Goal: Information Seeking & Learning: Learn about a topic

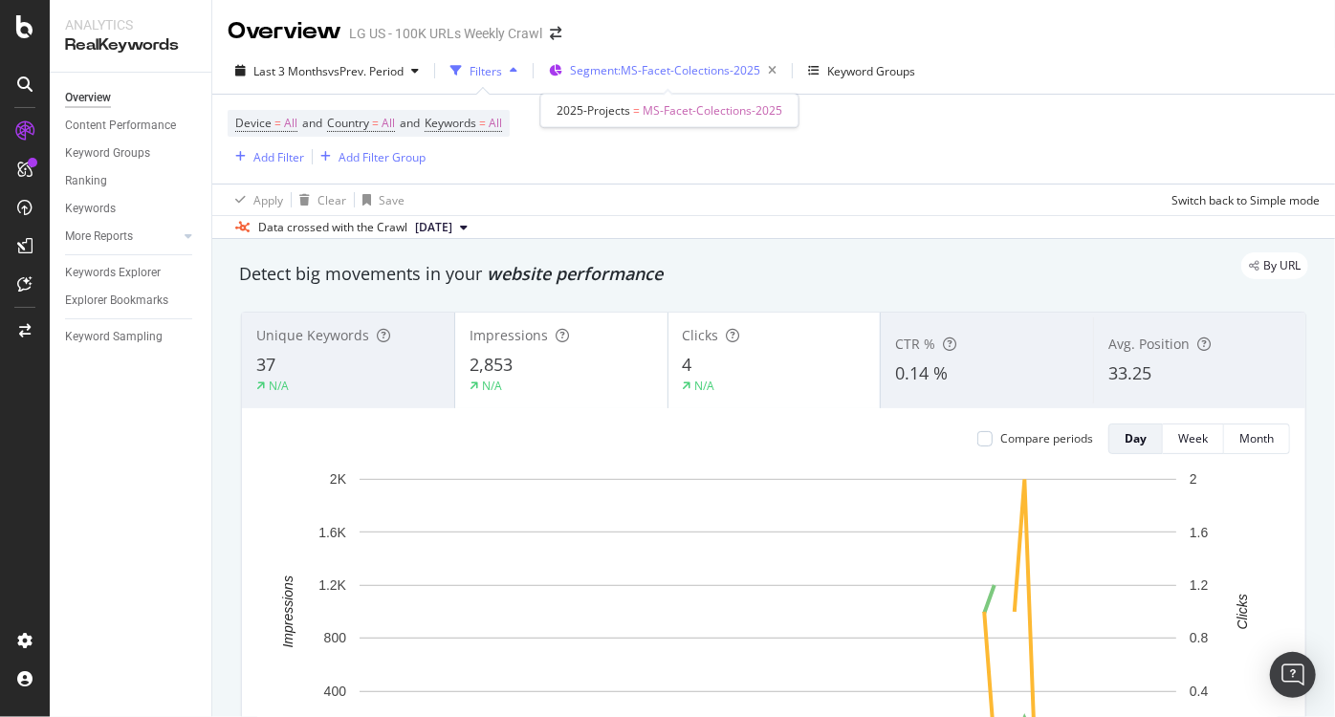
click at [652, 75] on span "Segment: MS-Facet-Colections-2025" at bounding box center [665, 70] width 190 height 16
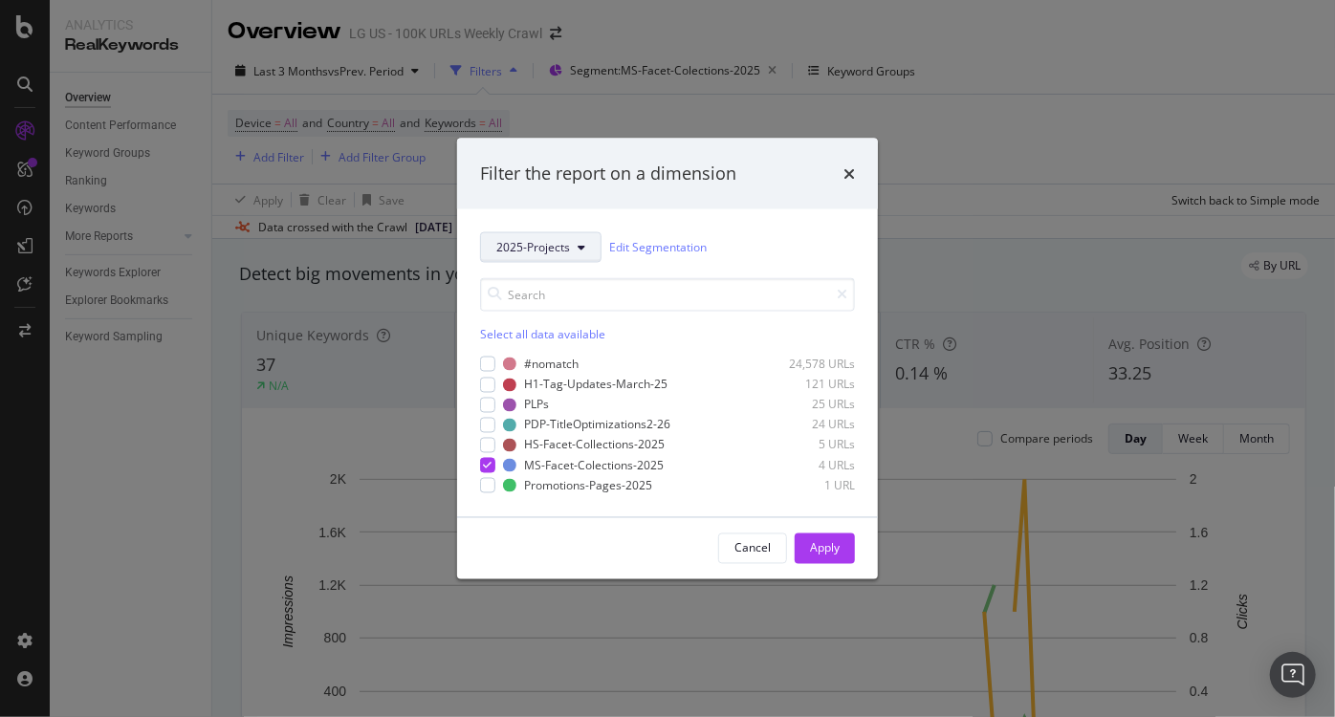
click at [517, 251] on span "2025-Projects" at bounding box center [533, 247] width 74 height 16
click at [862, 167] on div "Filter the report on a dimension" at bounding box center [667, 174] width 421 height 71
click at [850, 171] on icon "times" at bounding box center [848, 172] width 11 height 15
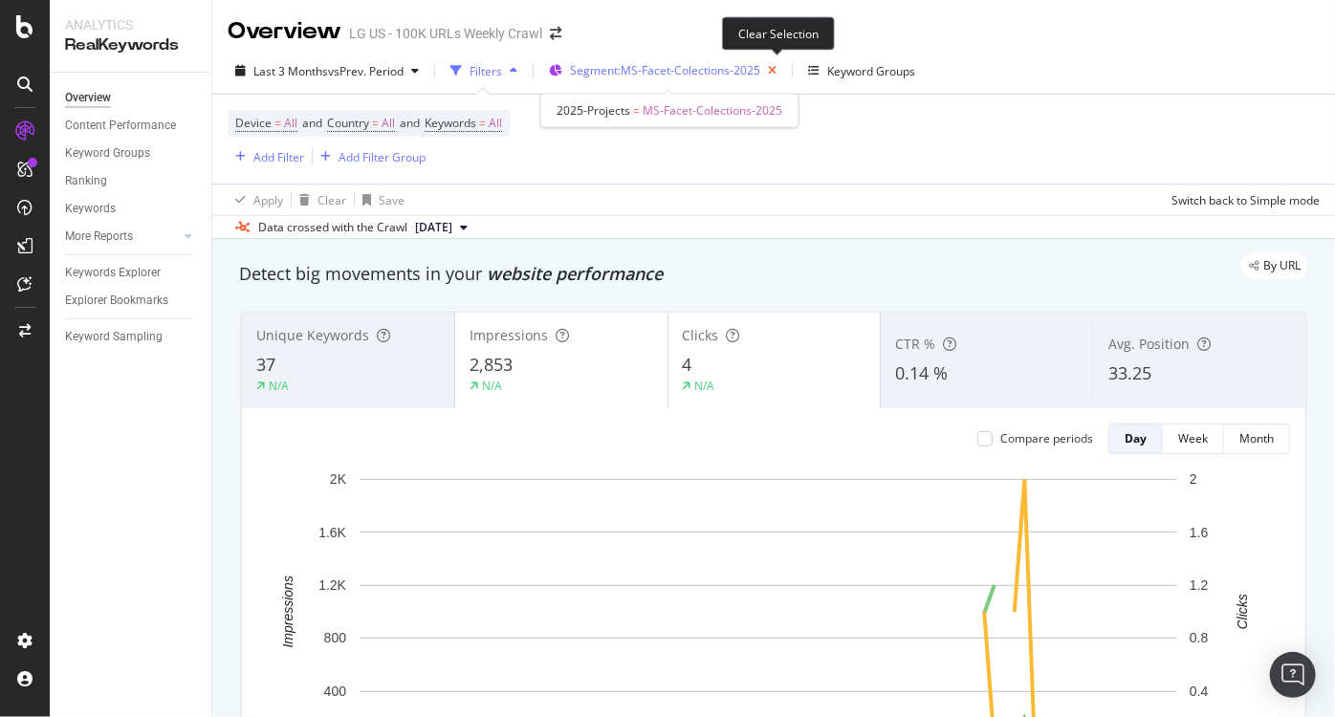
click at [777, 78] on icon "button" at bounding box center [772, 70] width 24 height 27
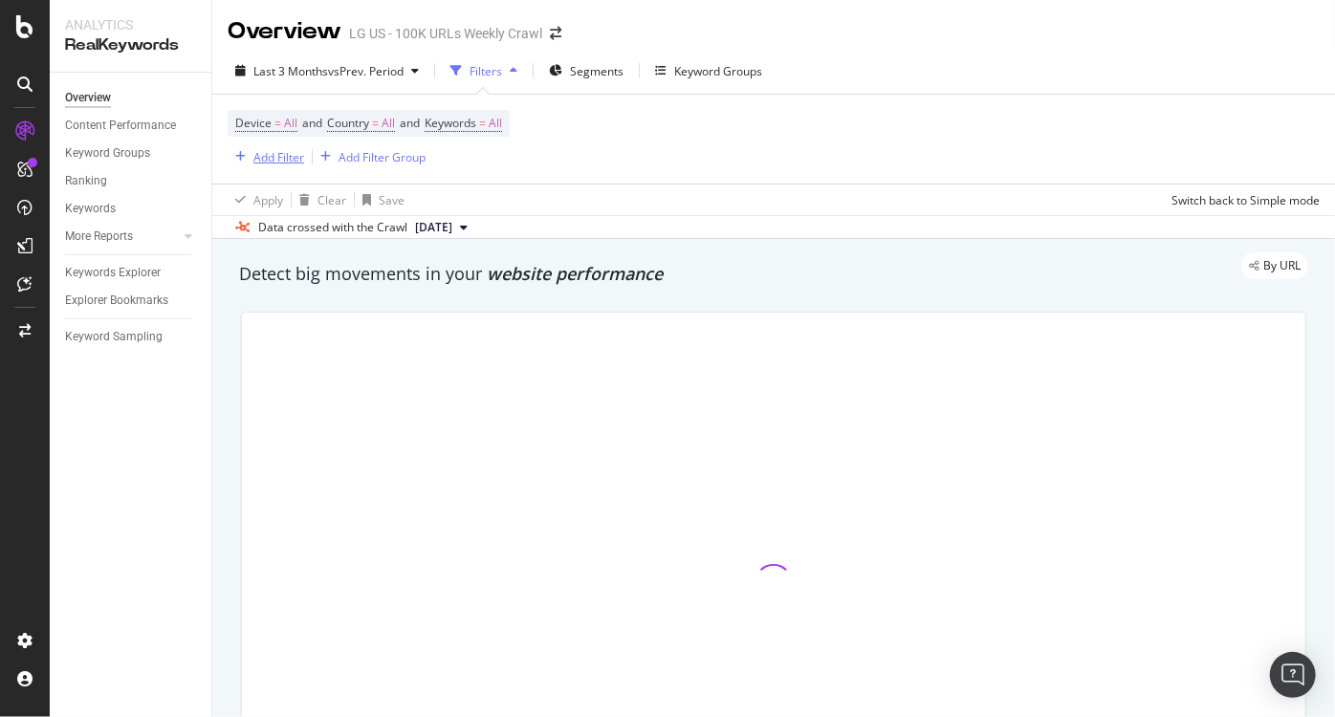
click at [258, 156] on div "Add Filter" at bounding box center [278, 157] width 51 height 16
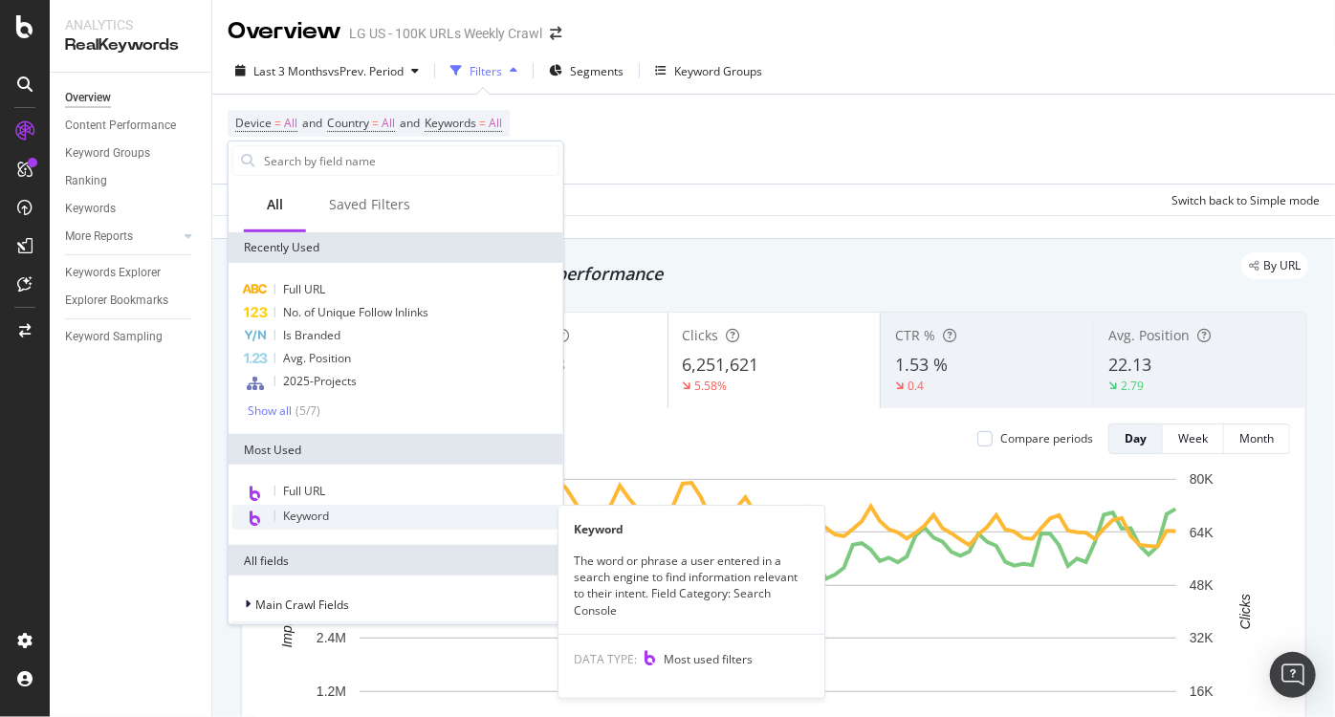
click at [325, 515] on span "Keyword" at bounding box center [306, 516] width 46 height 16
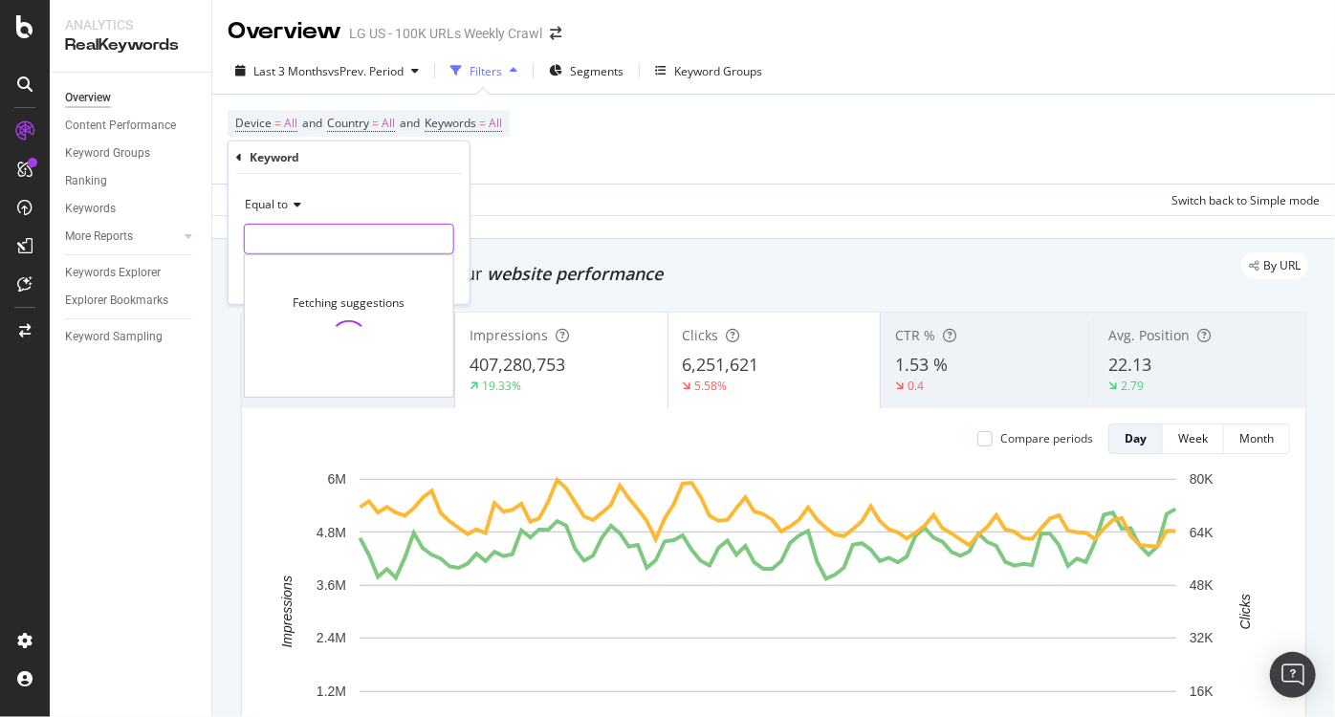
click at [373, 248] on input "text" at bounding box center [349, 239] width 208 height 31
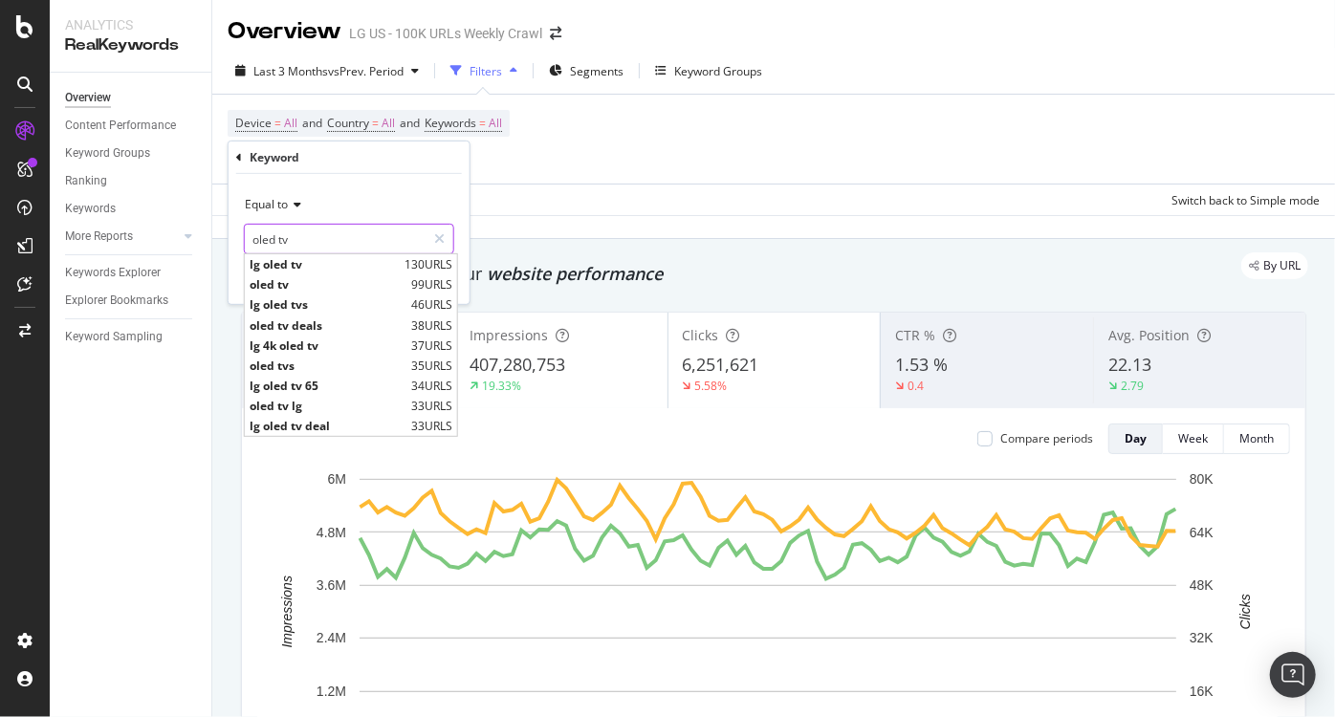
type input "oled tv"
click at [375, 197] on div "Equal to" at bounding box center [349, 204] width 210 height 31
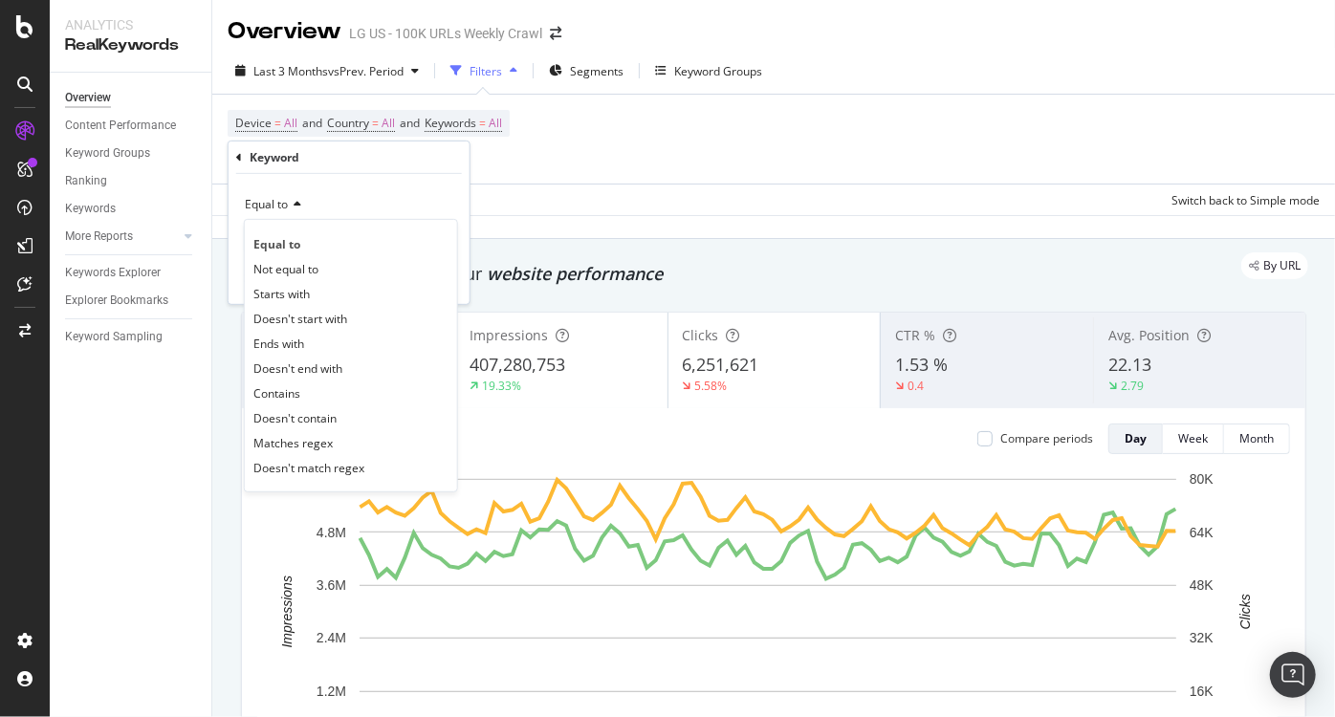
click at [387, 176] on div "Equal to Equal to Not equal to Starts with Doesn't start with Ends with Doesn't…" at bounding box center [349, 239] width 241 height 130
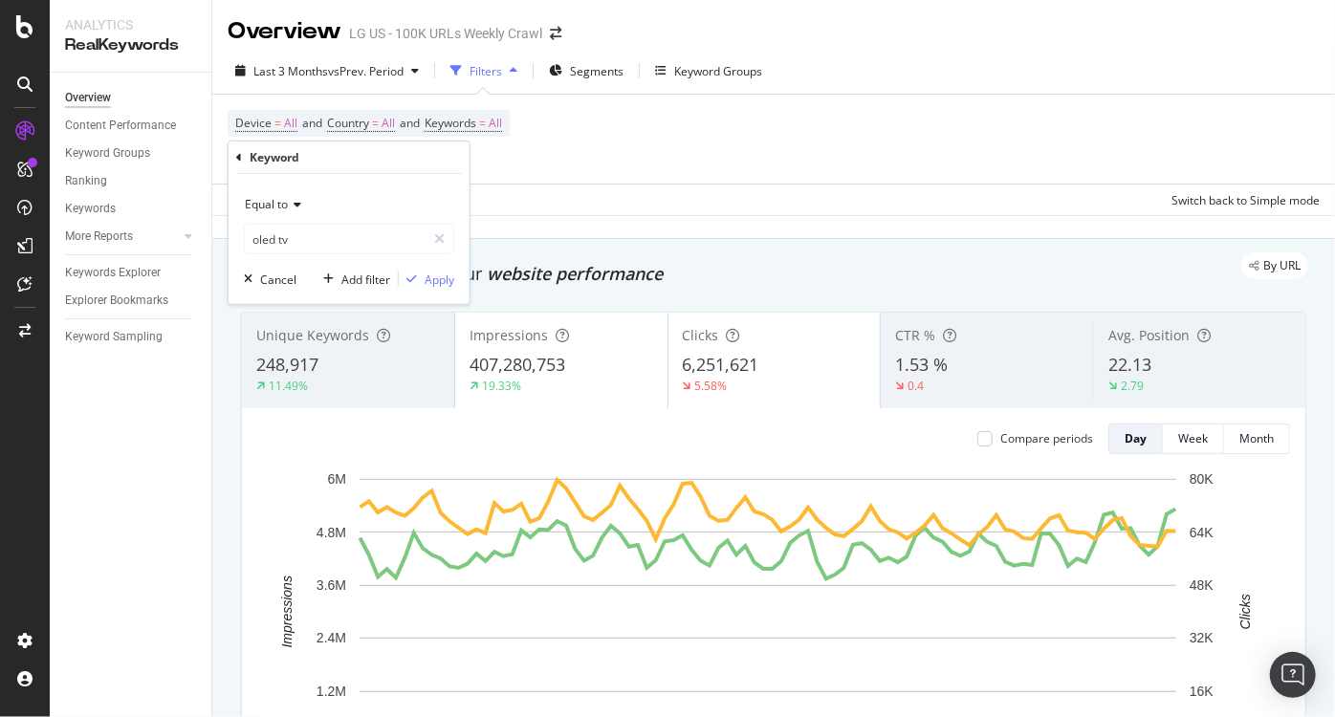
click at [316, 198] on div "Equal to" at bounding box center [349, 204] width 210 height 31
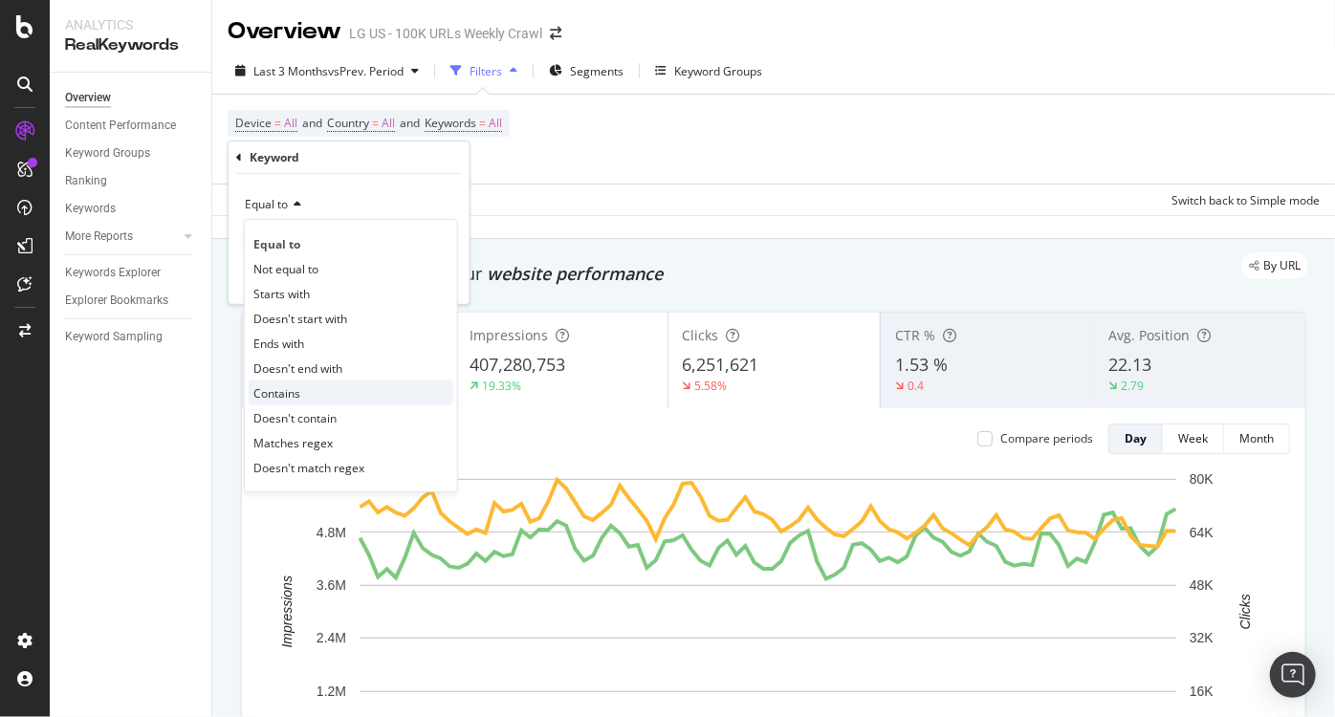
click at [291, 388] on span "Contains" at bounding box center [276, 392] width 47 height 16
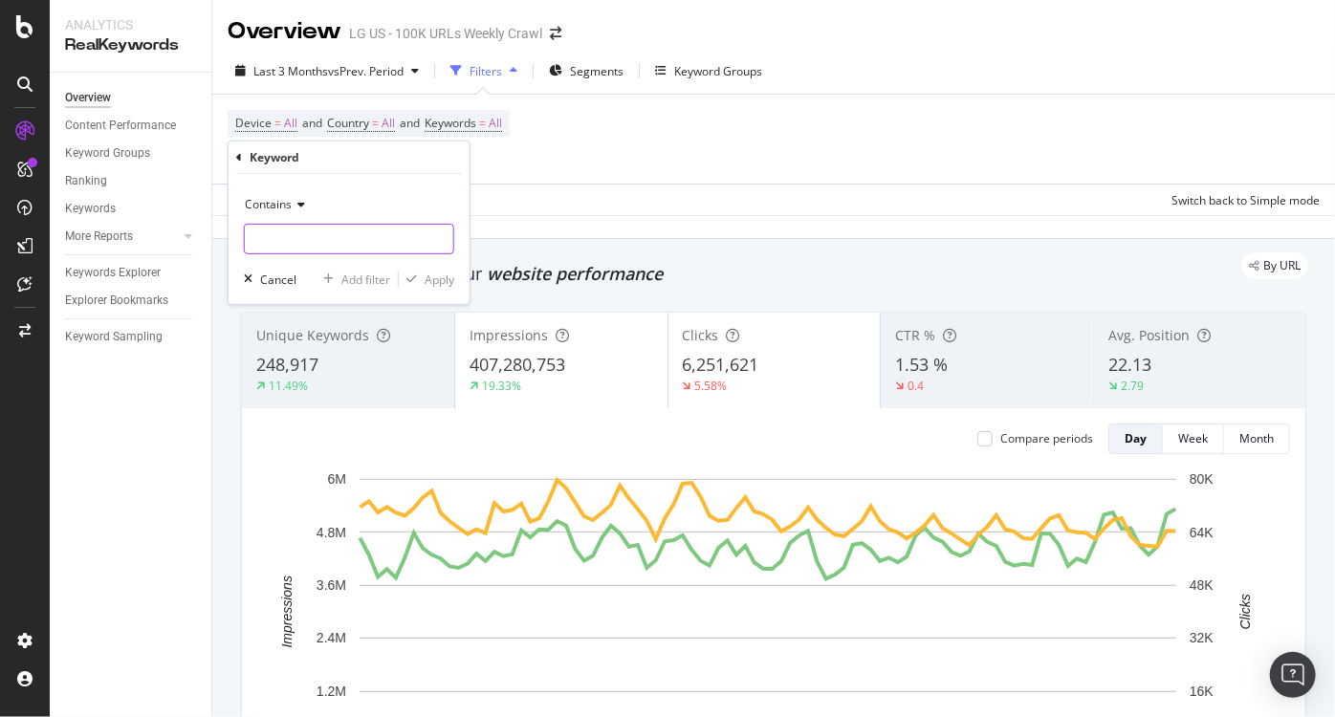
click at [334, 231] on input "text" at bounding box center [349, 239] width 208 height 31
type input "oled tv"
click at [439, 273] on div "Apply" at bounding box center [440, 279] width 30 height 16
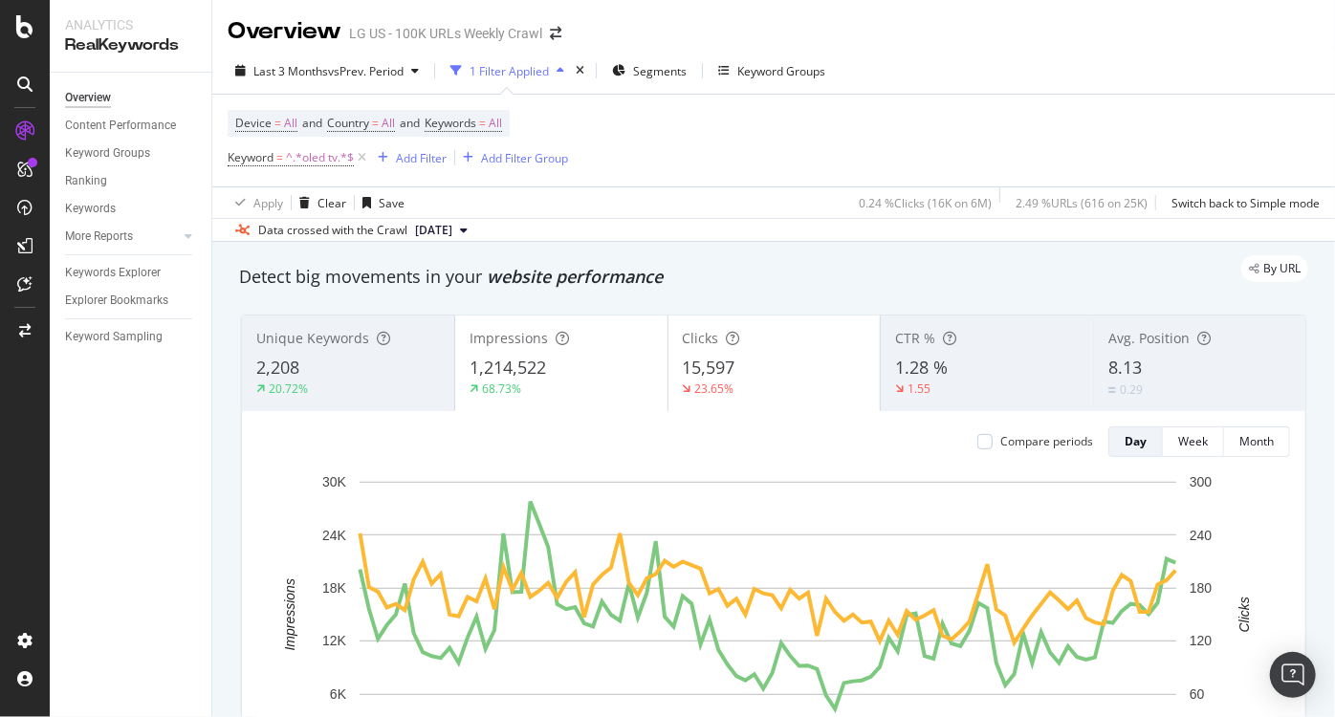
click at [1174, 349] on div "Avg. Position 8.13 0.29" at bounding box center [1199, 363] width 212 height 86
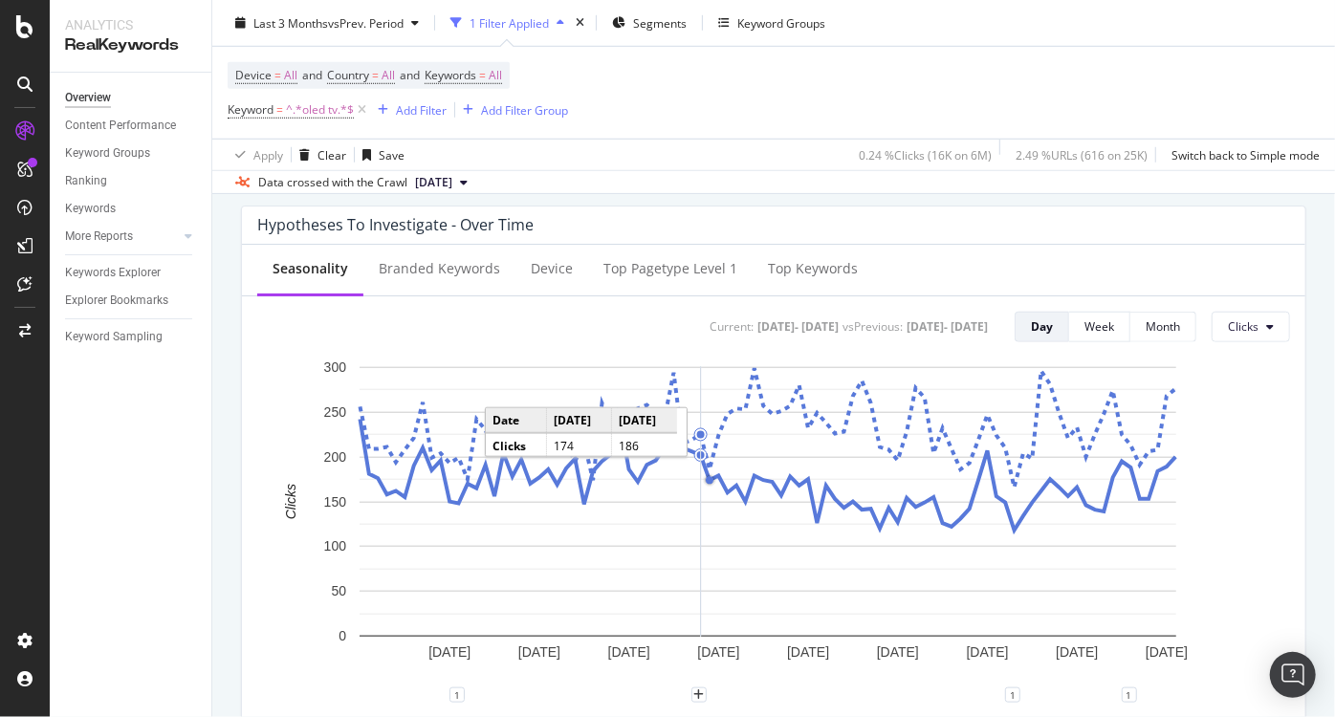
scroll to position [727, 0]
click at [982, 202] on div "Hypotheses to Investigate - Over Time Seasonality Branded Keywords Device Top p…" at bounding box center [773, 477] width 1088 height 574
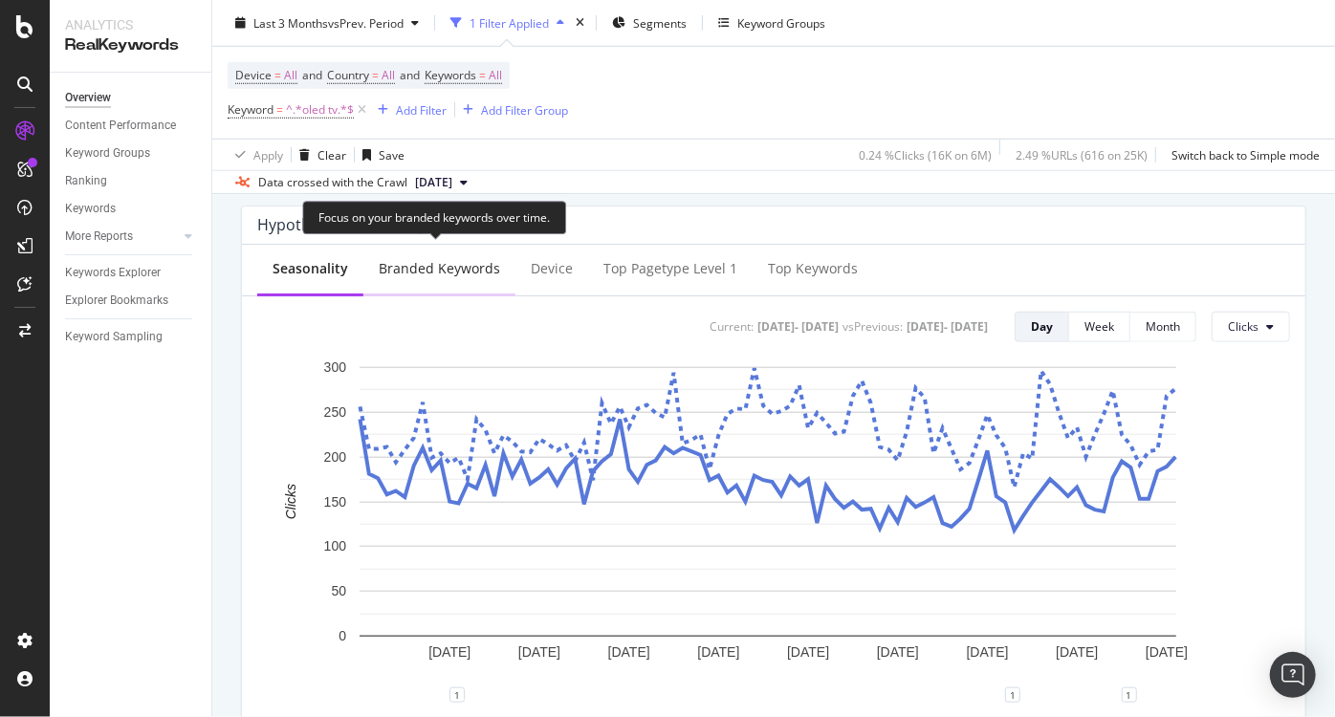
click at [422, 271] on div "Branded Keywords" at bounding box center [439, 268] width 121 height 19
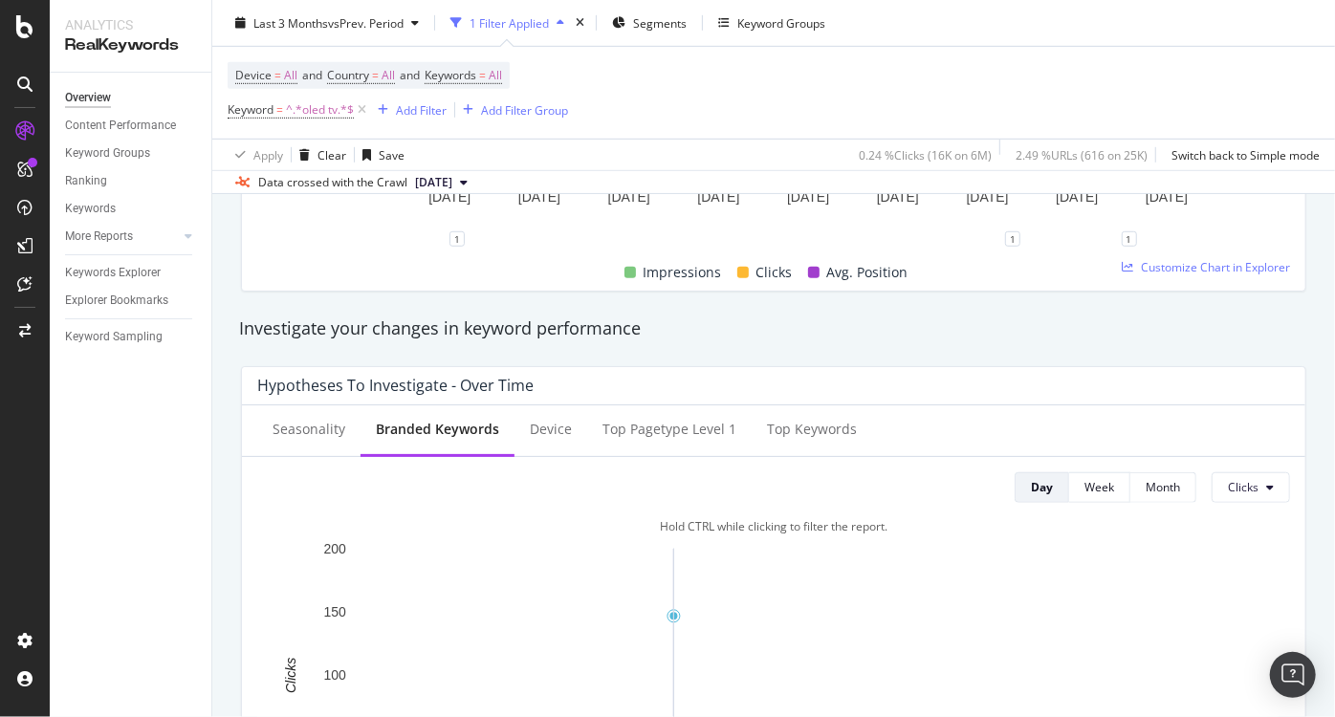
scroll to position [381, 0]
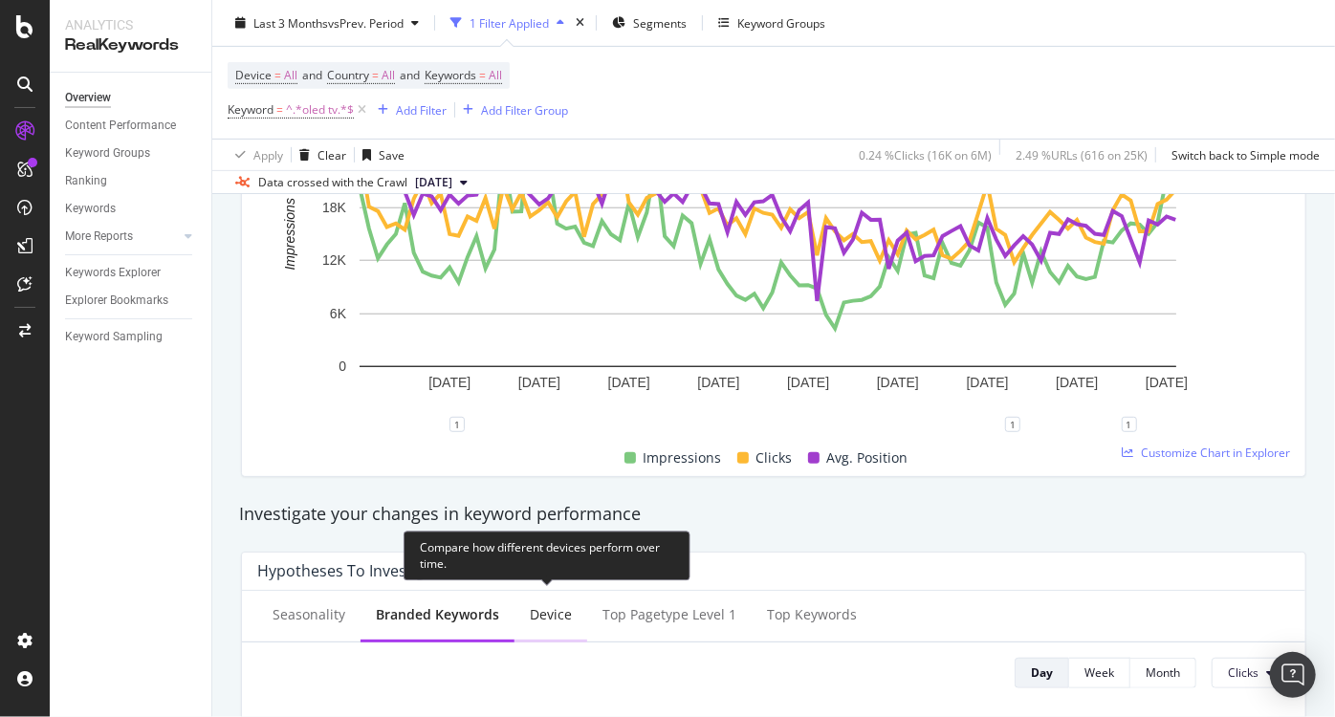
click at [551, 601] on div "Device" at bounding box center [550, 616] width 73 height 53
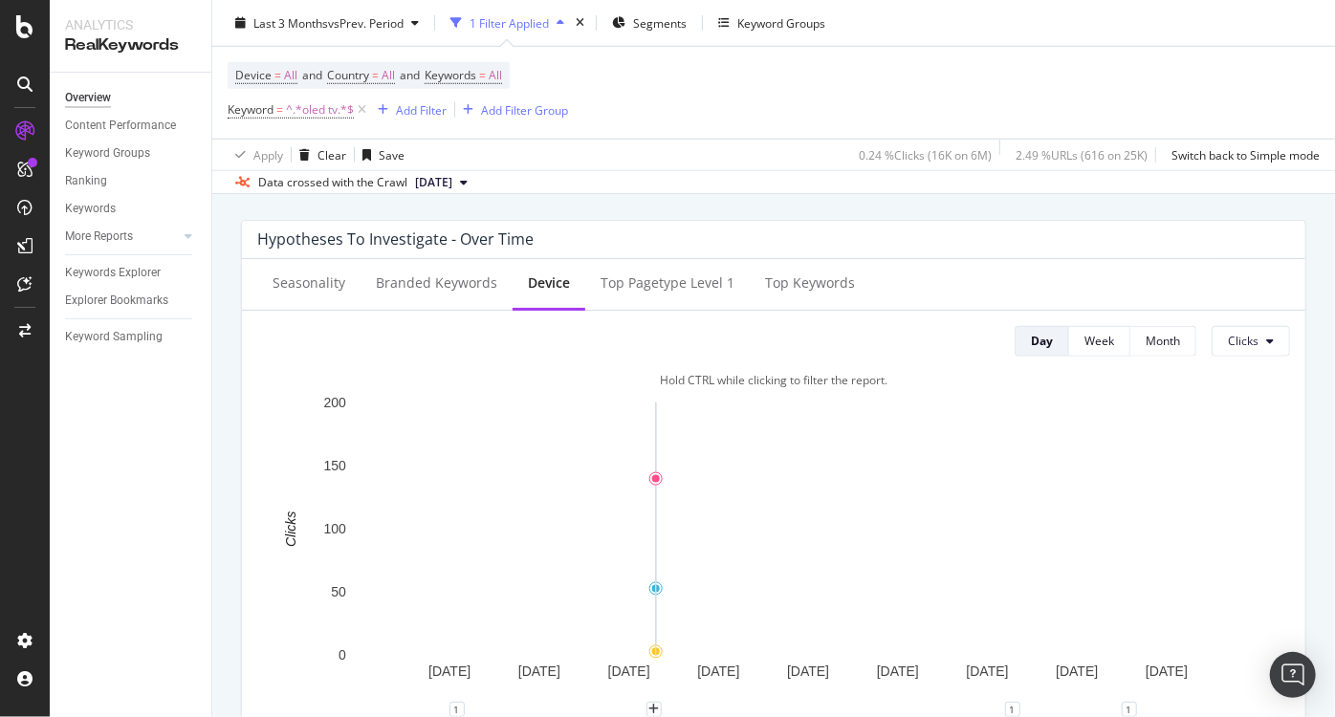
scroll to position [711, 0]
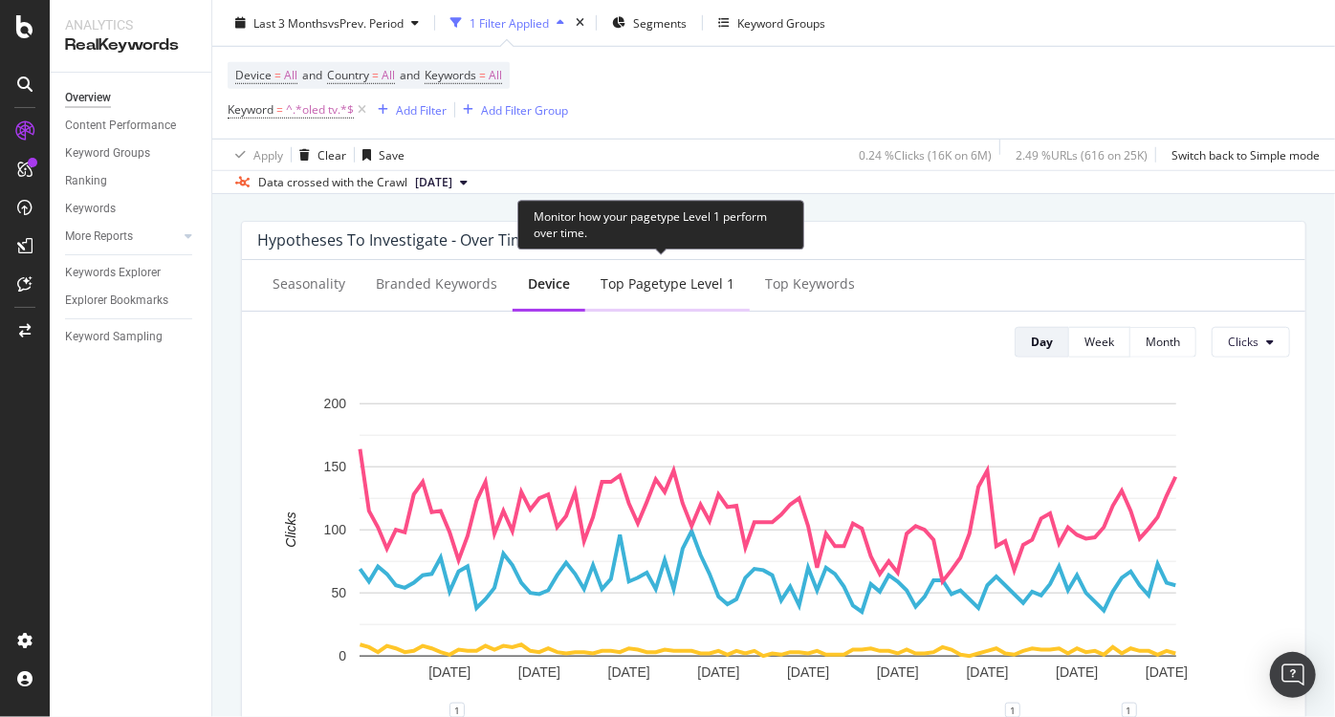
click at [675, 291] on div "Top pagetype Level 1" at bounding box center [667, 283] width 134 height 19
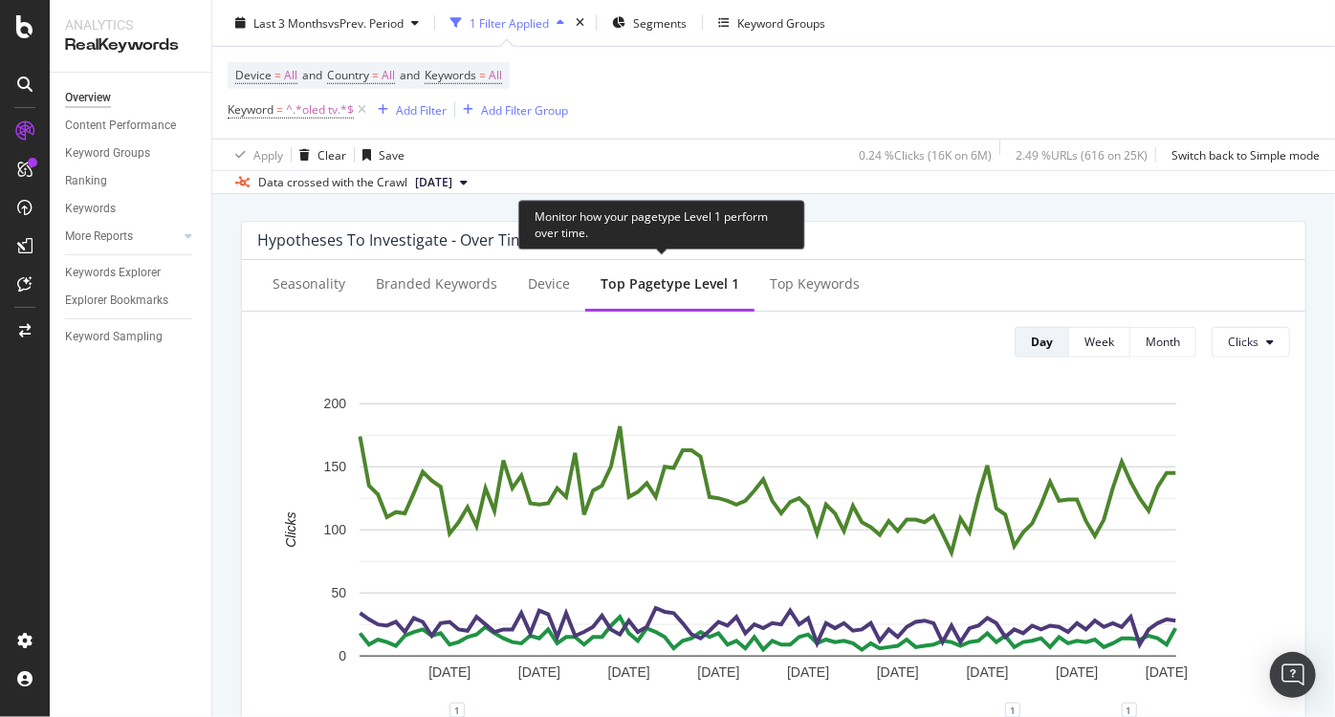
click at [675, 291] on div "Top pagetype Level 1" at bounding box center [669, 283] width 139 height 19
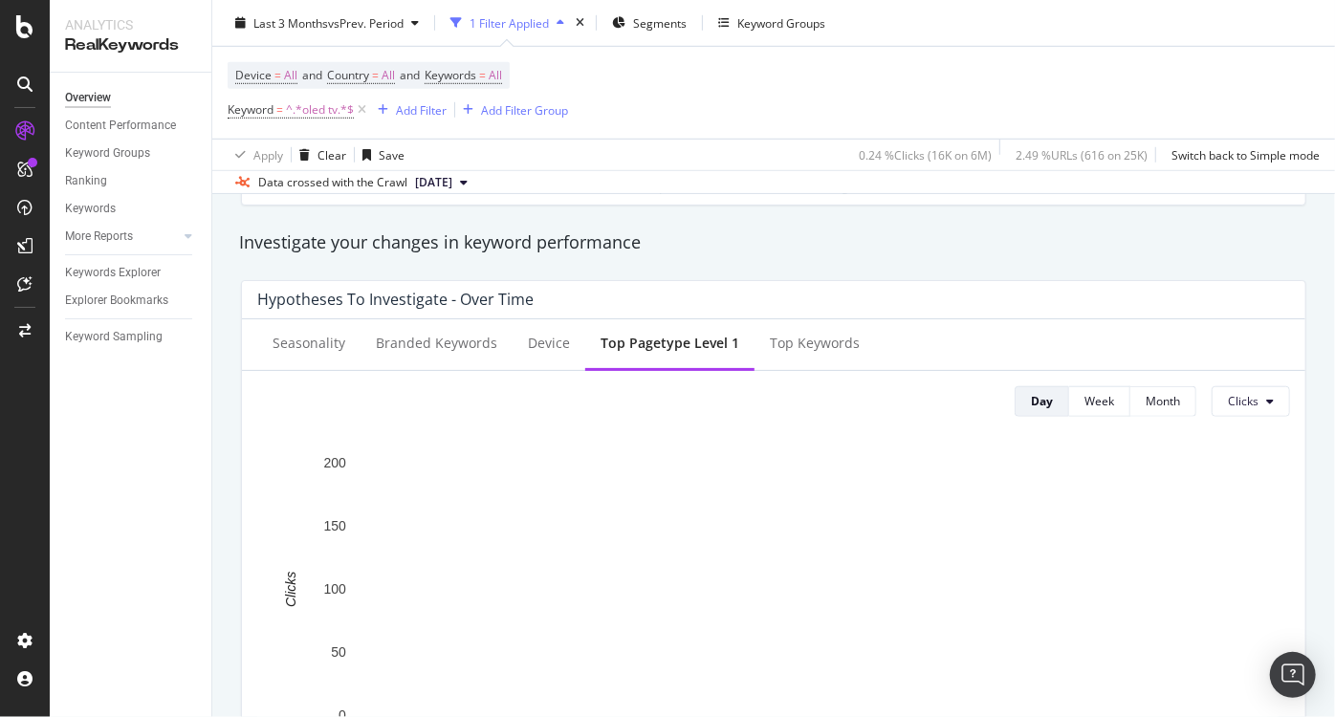
scroll to position [658, 0]
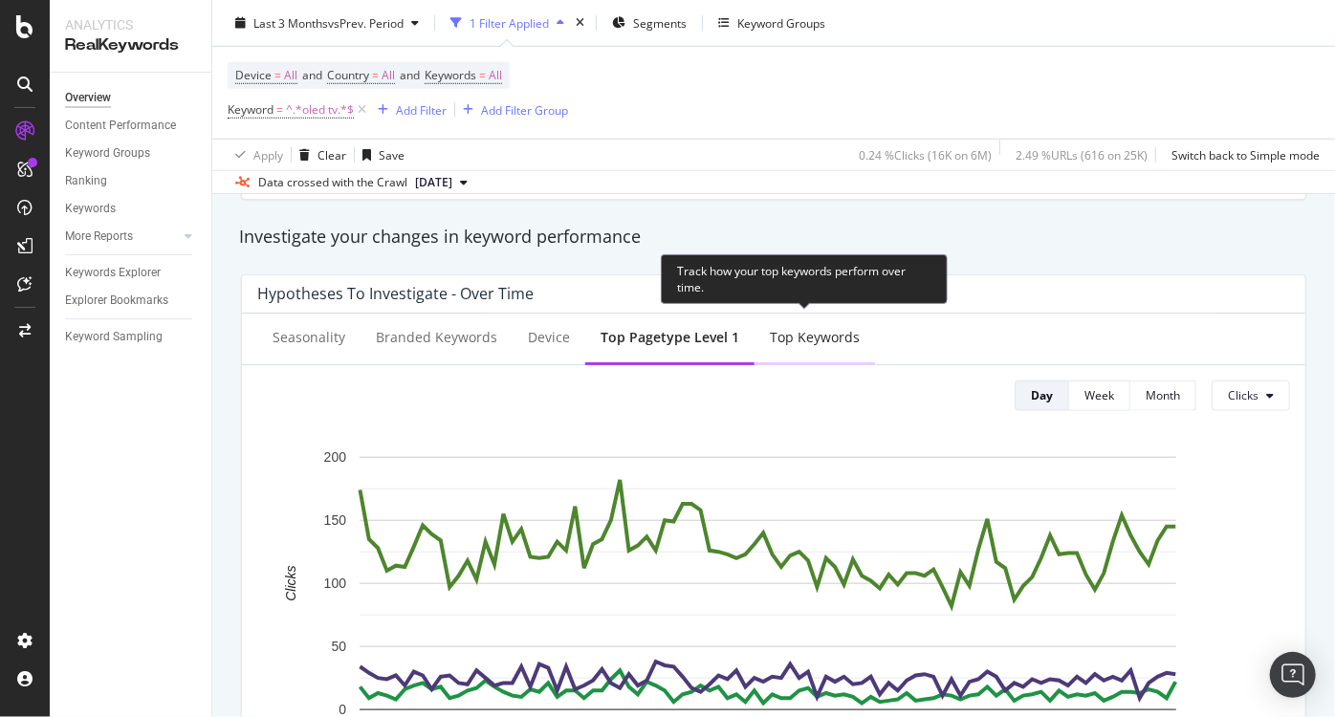
click at [816, 347] on div "Top Keywords" at bounding box center [814, 339] width 120 height 53
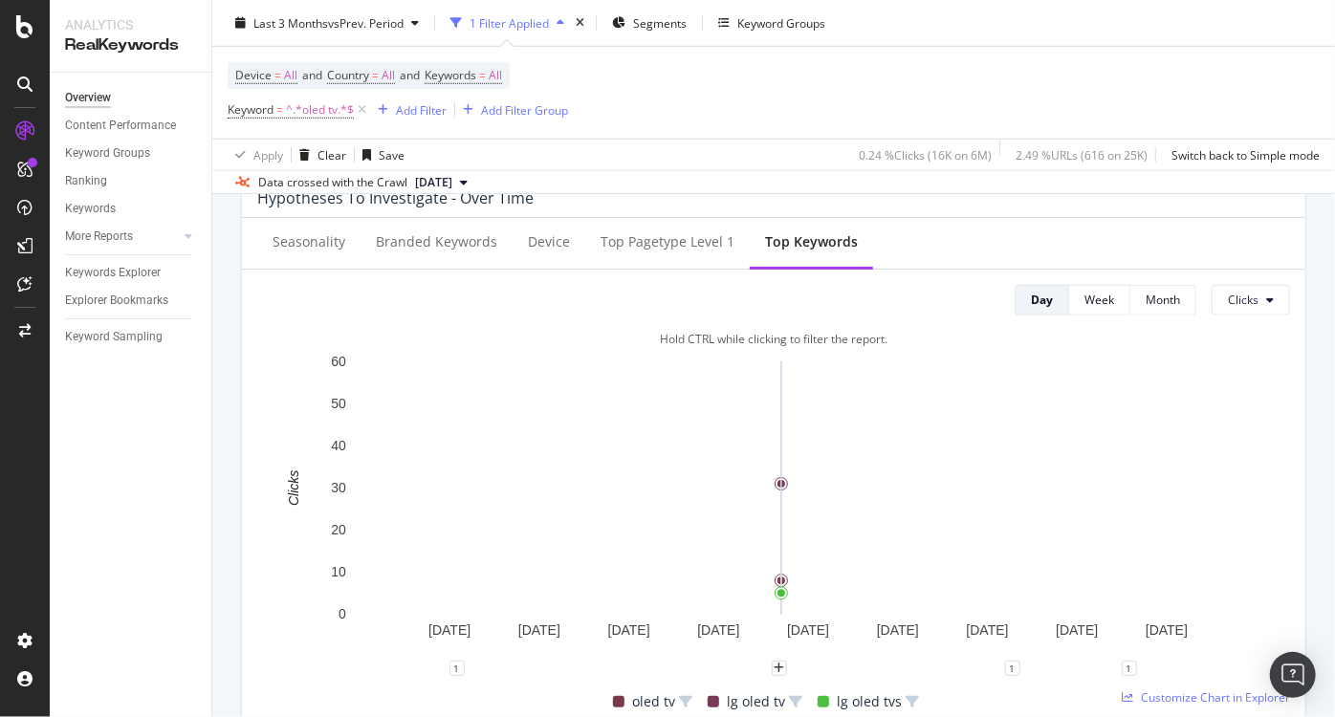
scroll to position [754, 0]
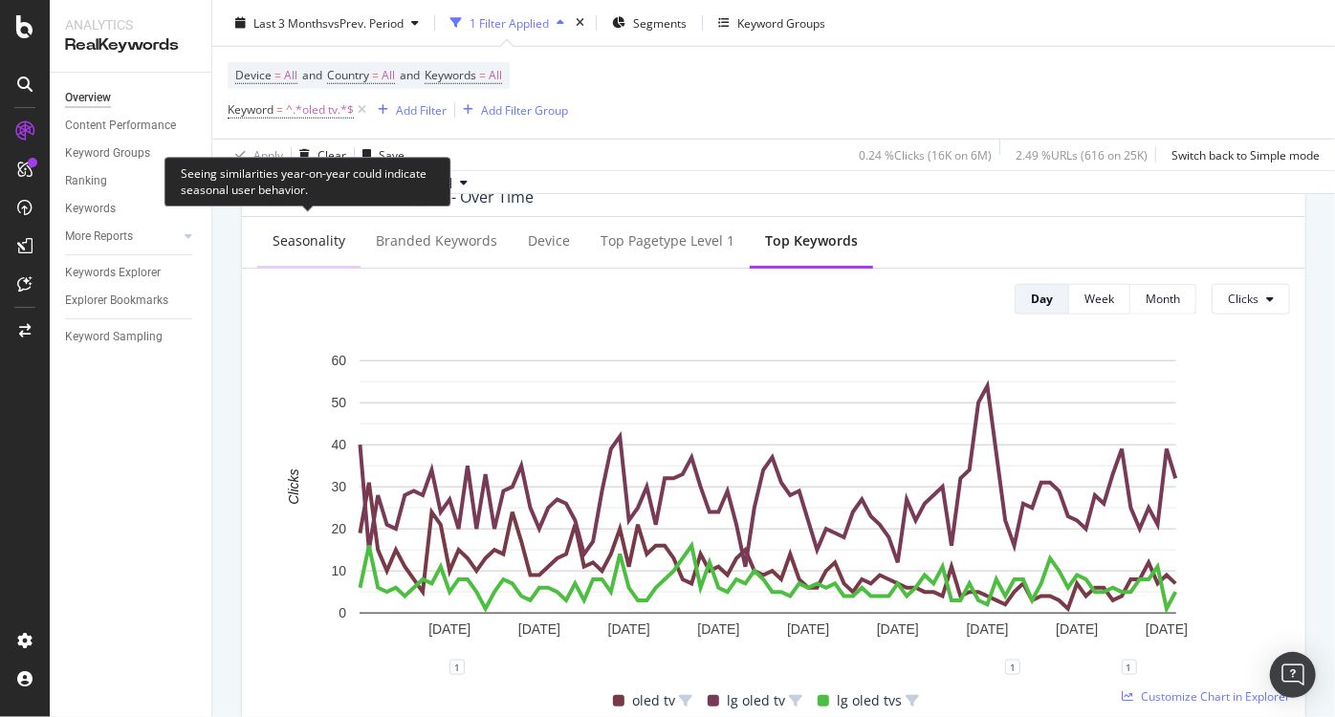
click at [314, 239] on div "Seasonality" at bounding box center [309, 240] width 73 height 19
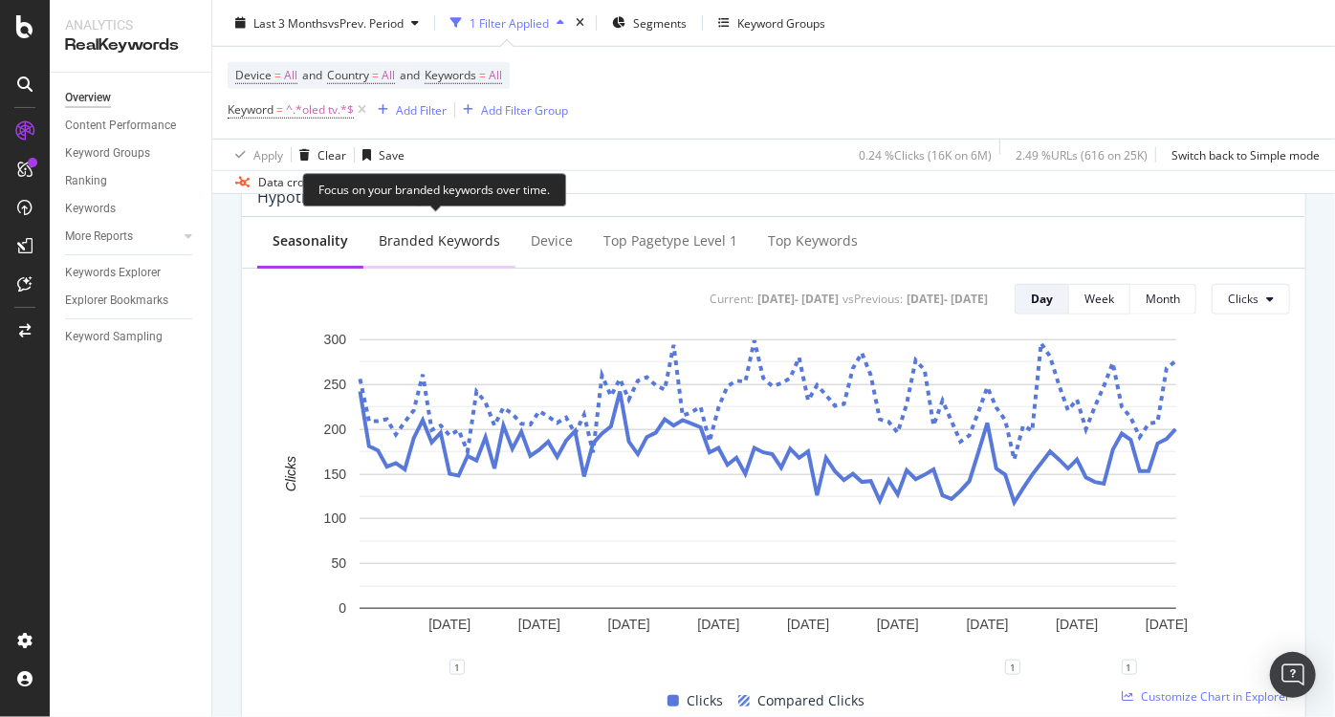
click at [426, 240] on div "Branded Keywords" at bounding box center [439, 240] width 121 height 19
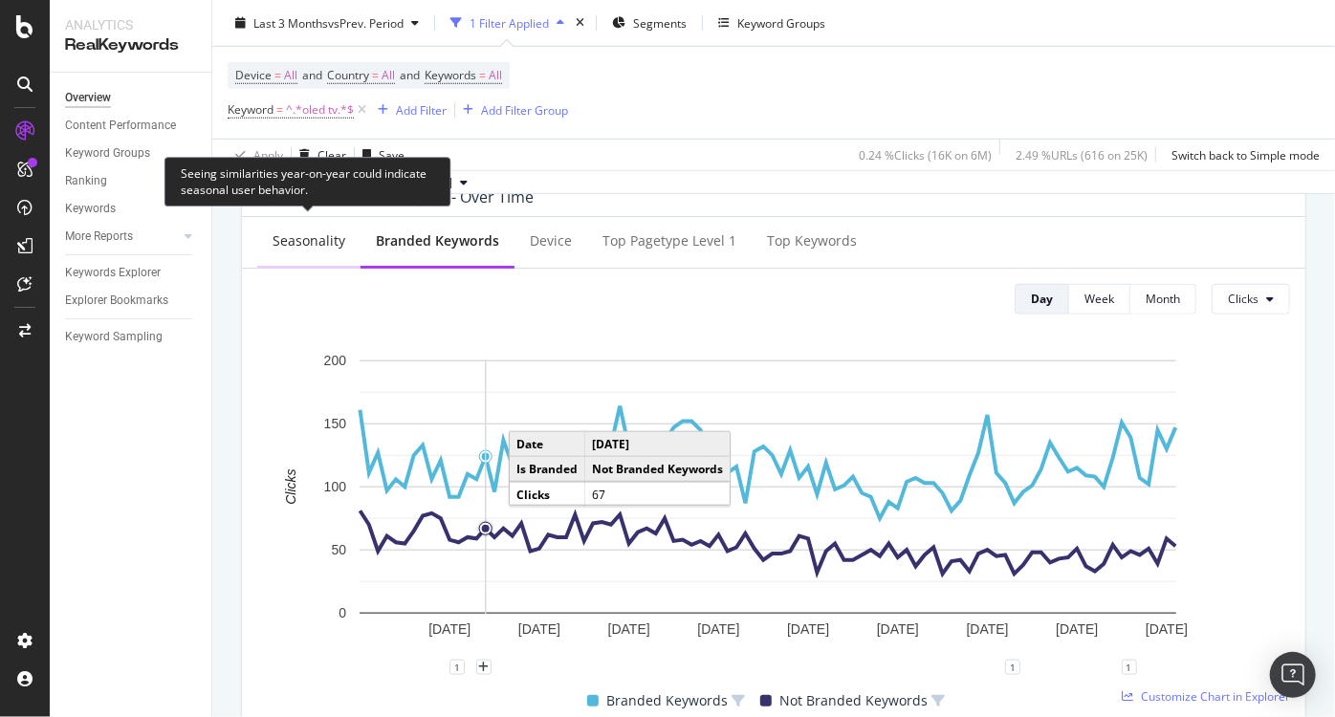
click at [326, 228] on div "Seasonality" at bounding box center [308, 242] width 103 height 53
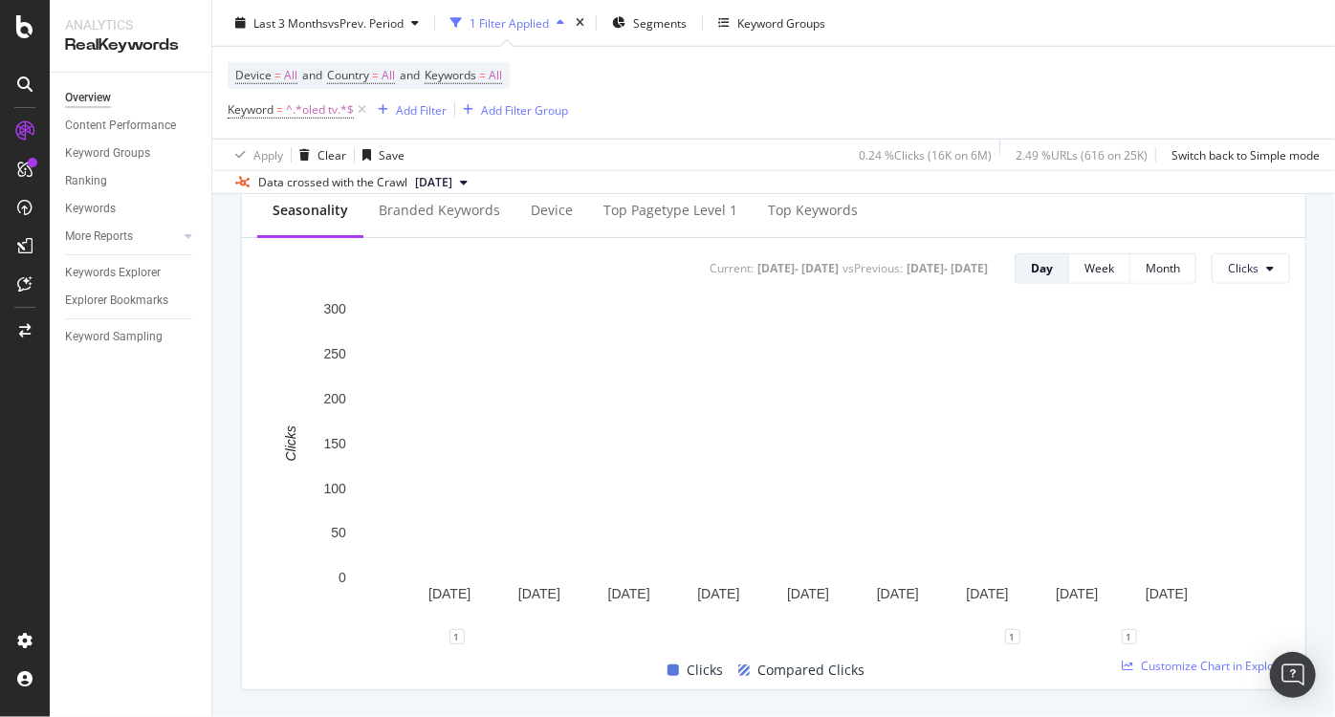
scroll to position [781, 0]
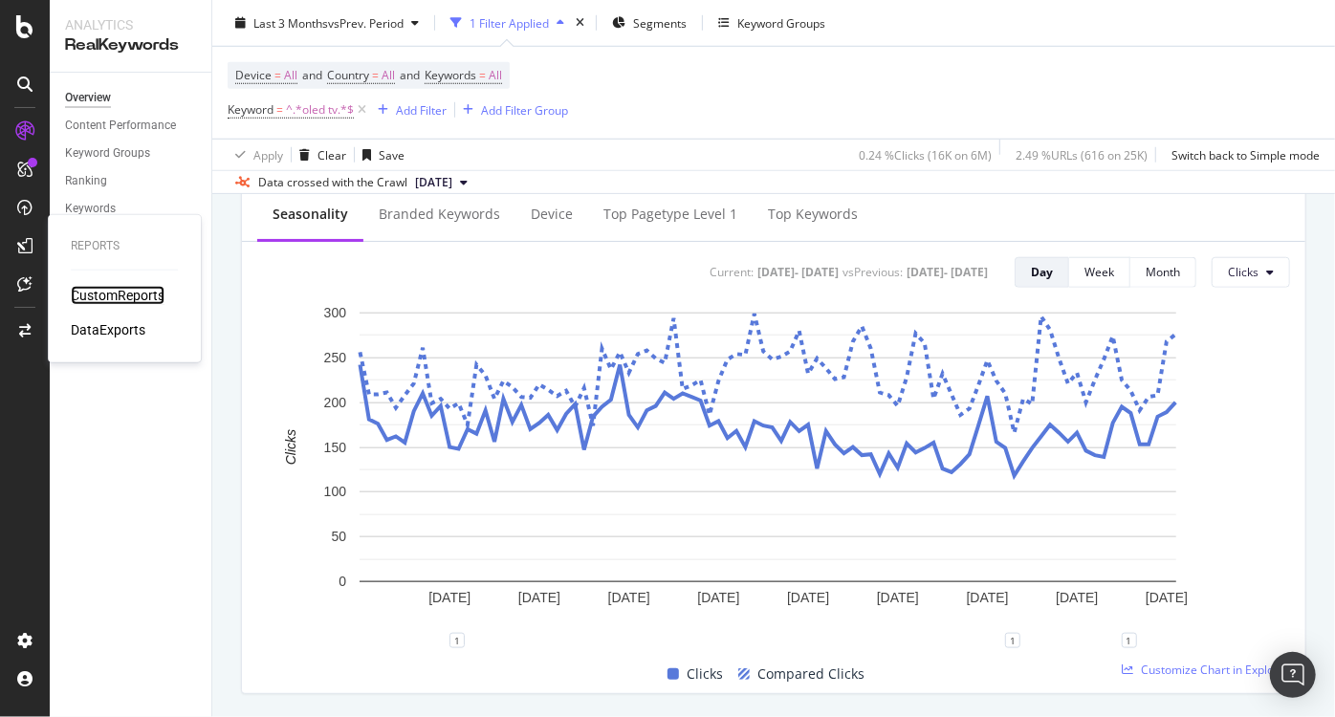
click at [120, 301] on div "CustomReports" at bounding box center [118, 295] width 94 height 19
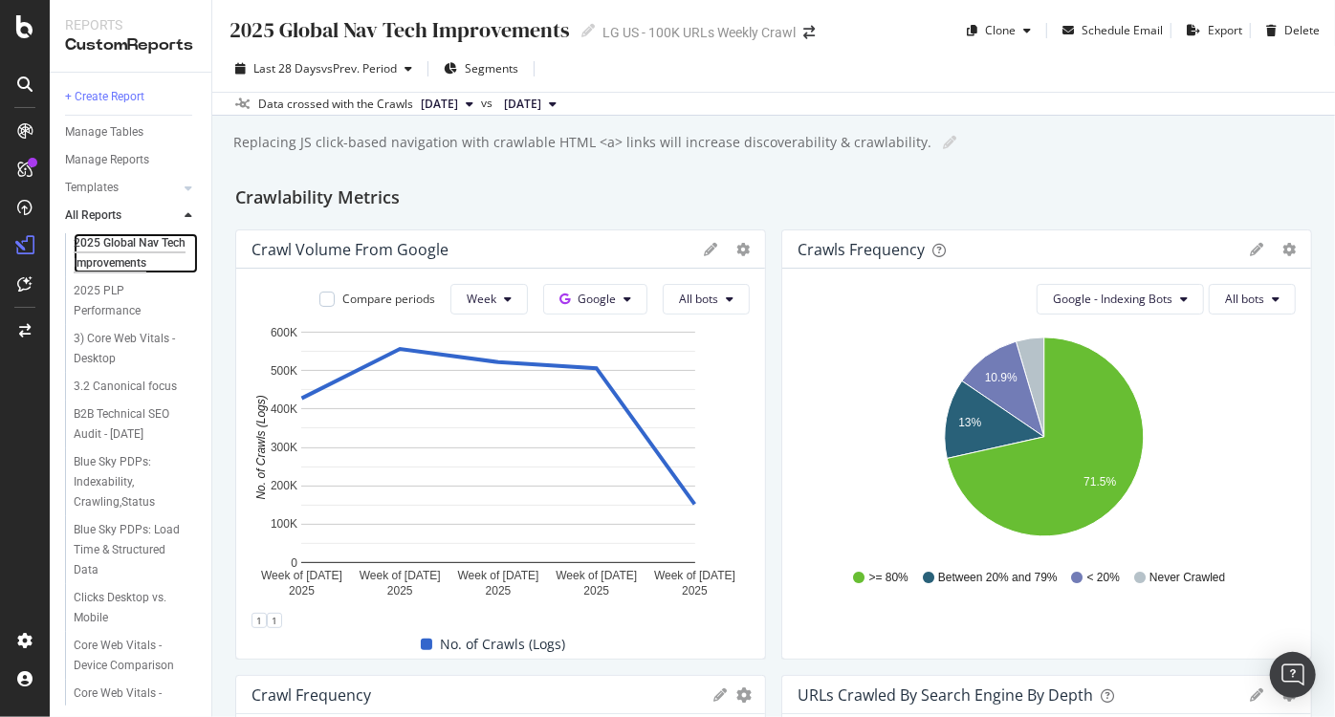
click at [104, 273] on div "2025 Global Nav Tech Improvements" at bounding box center [130, 253] width 113 height 40
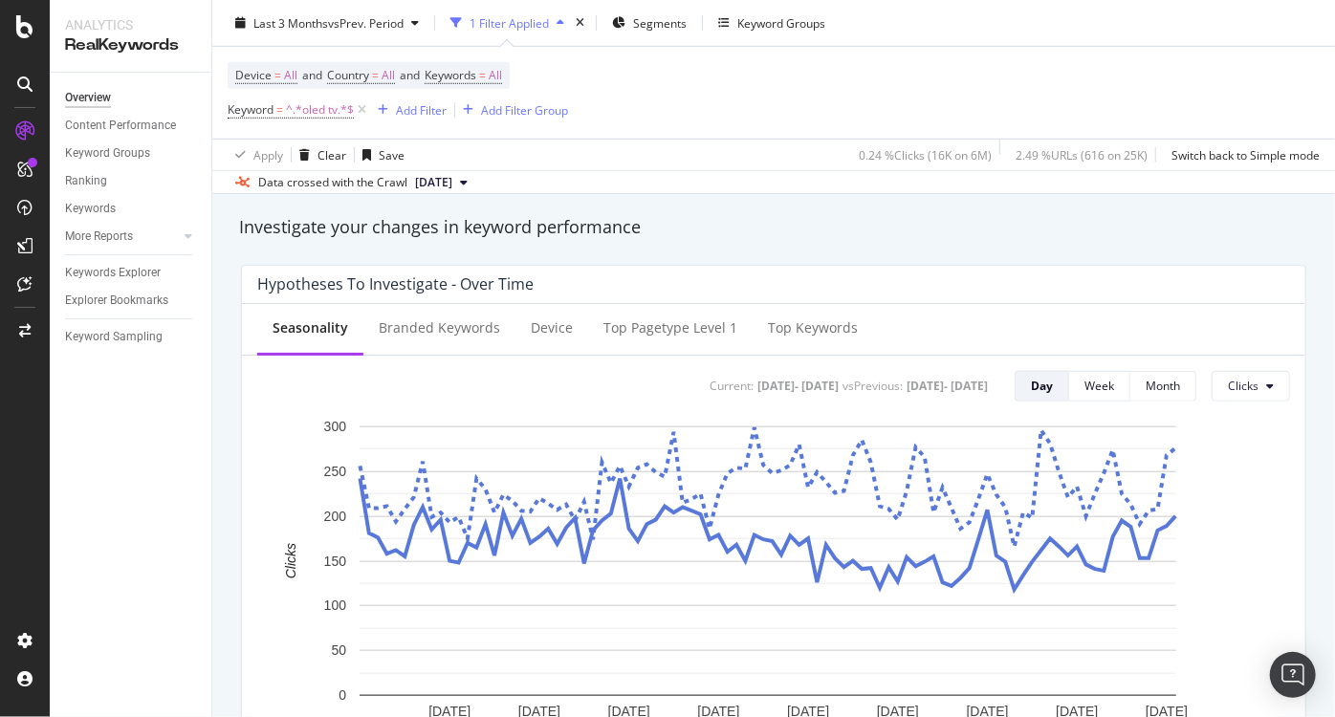
scroll to position [666, 0]
click at [421, 357] on div "Seasonality Branded Keywords Device Top pagetype Level 1 Top Keywords Current: …" at bounding box center [773, 362] width 1033 height 82
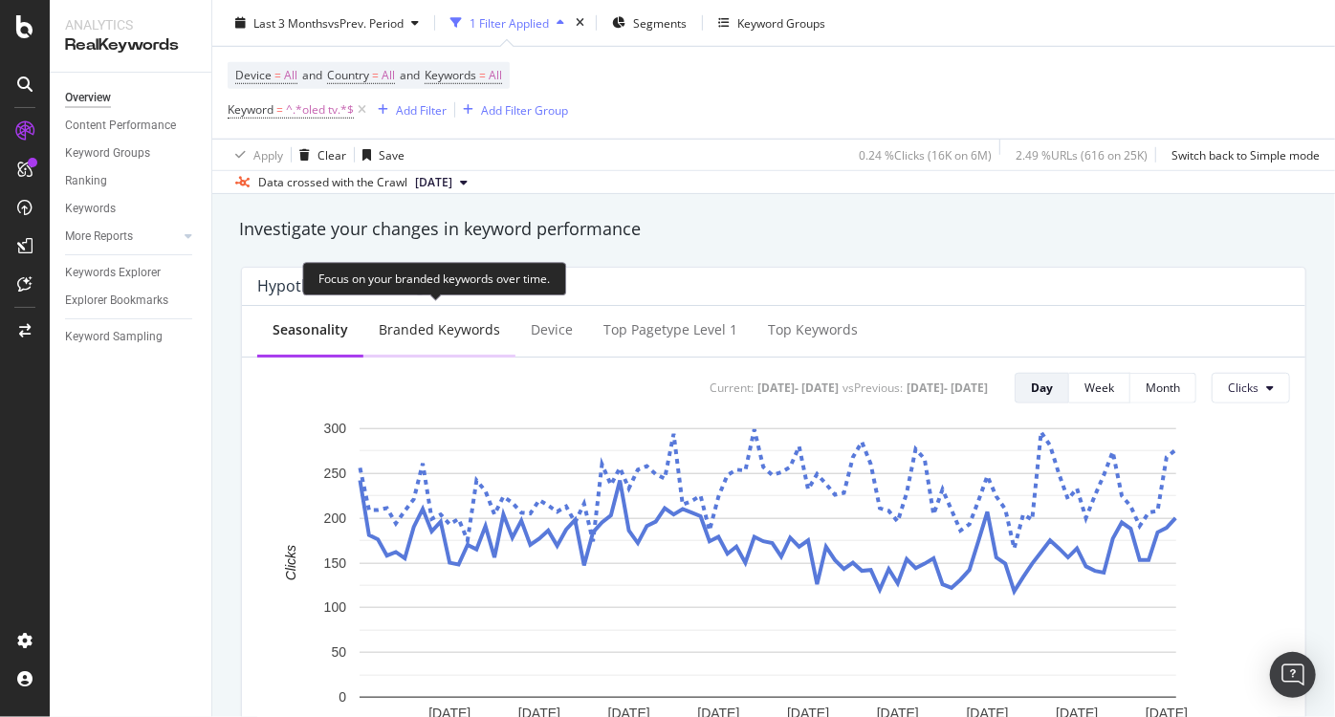
click at [429, 338] on div "Branded Keywords" at bounding box center [439, 331] width 152 height 53
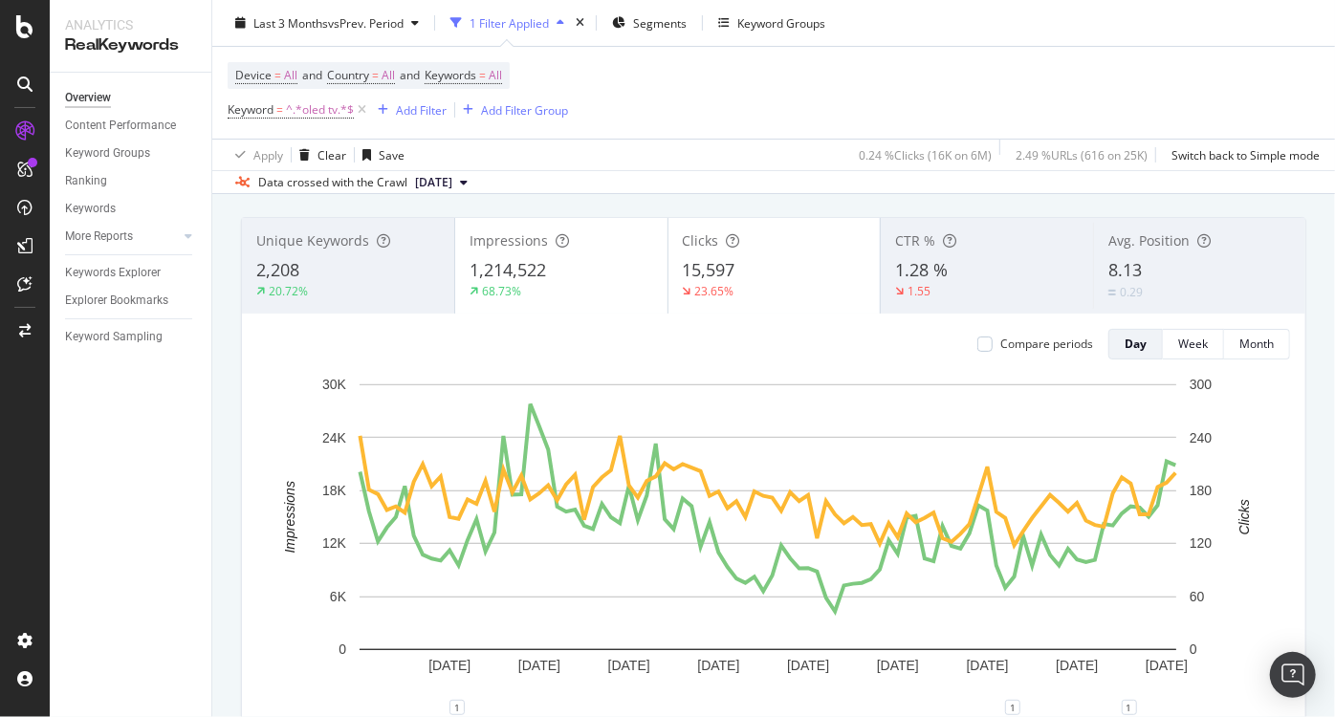
scroll to position [0, 0]
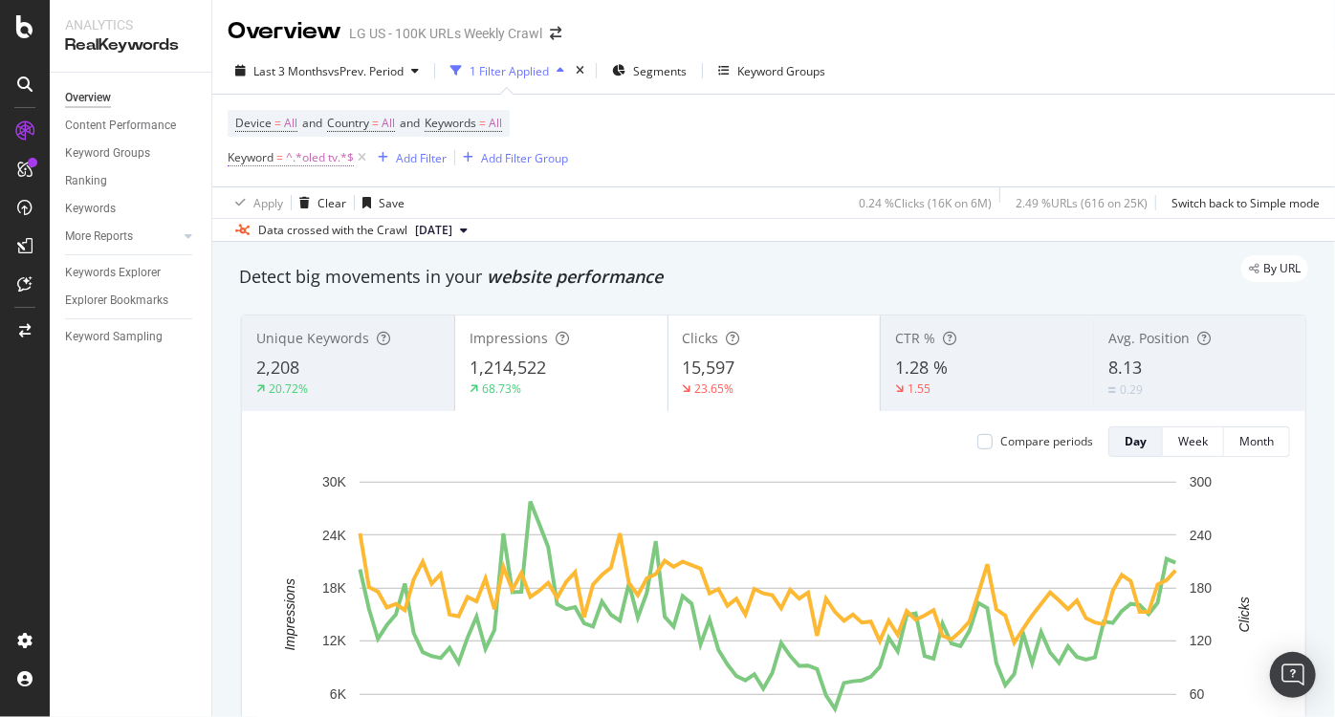
click at [338, 161] on span "^.*oled tv.*$" at bounding box center [320, 157] width 68 height 27
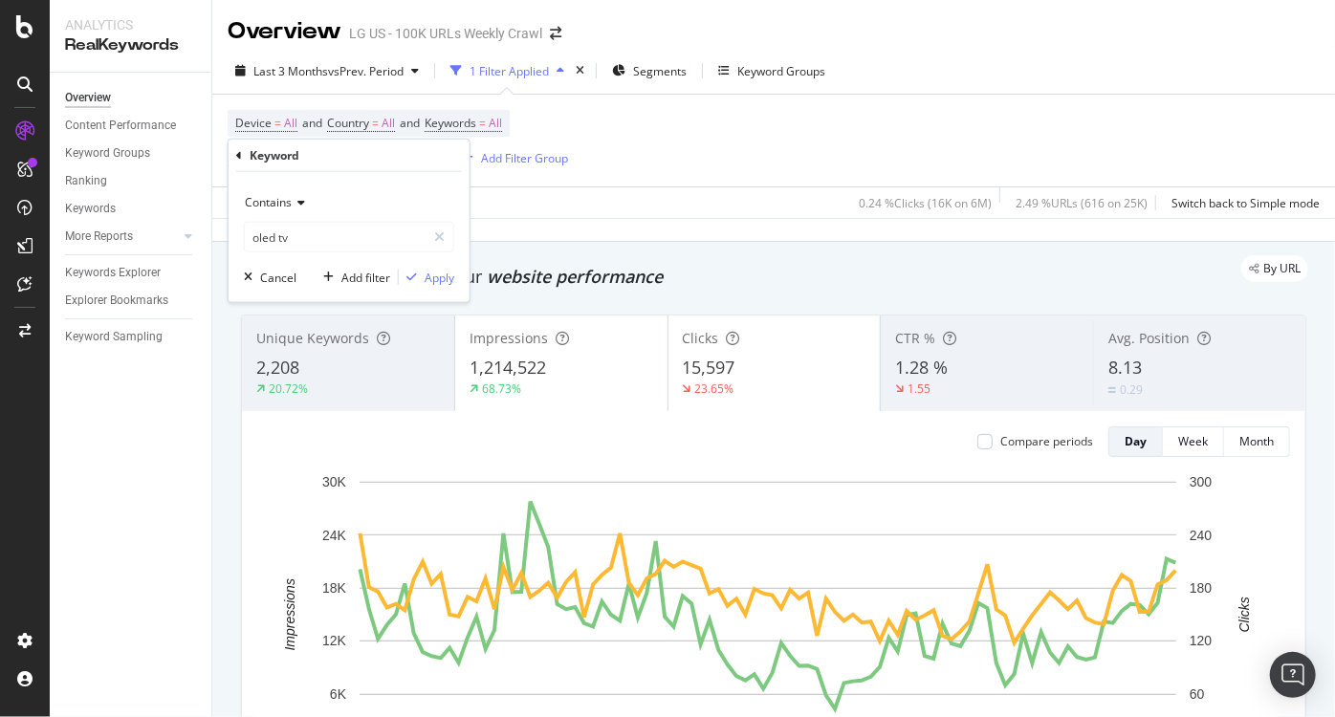
click at [248, 154] on div "Keyword" at bounding box center [349, 156] width 226 height 33
click at [242, 153] on div "Keyword" at bounding box center [349, 156] width 226 height 33
click at [234, 153] on div "Keyword Contains oled tv Cancel Add filter Apply" at bounding box center [349, 221] width 241 height 163
click at [239, 153] on icon at bounding box center [239, 154] width 6 height 11
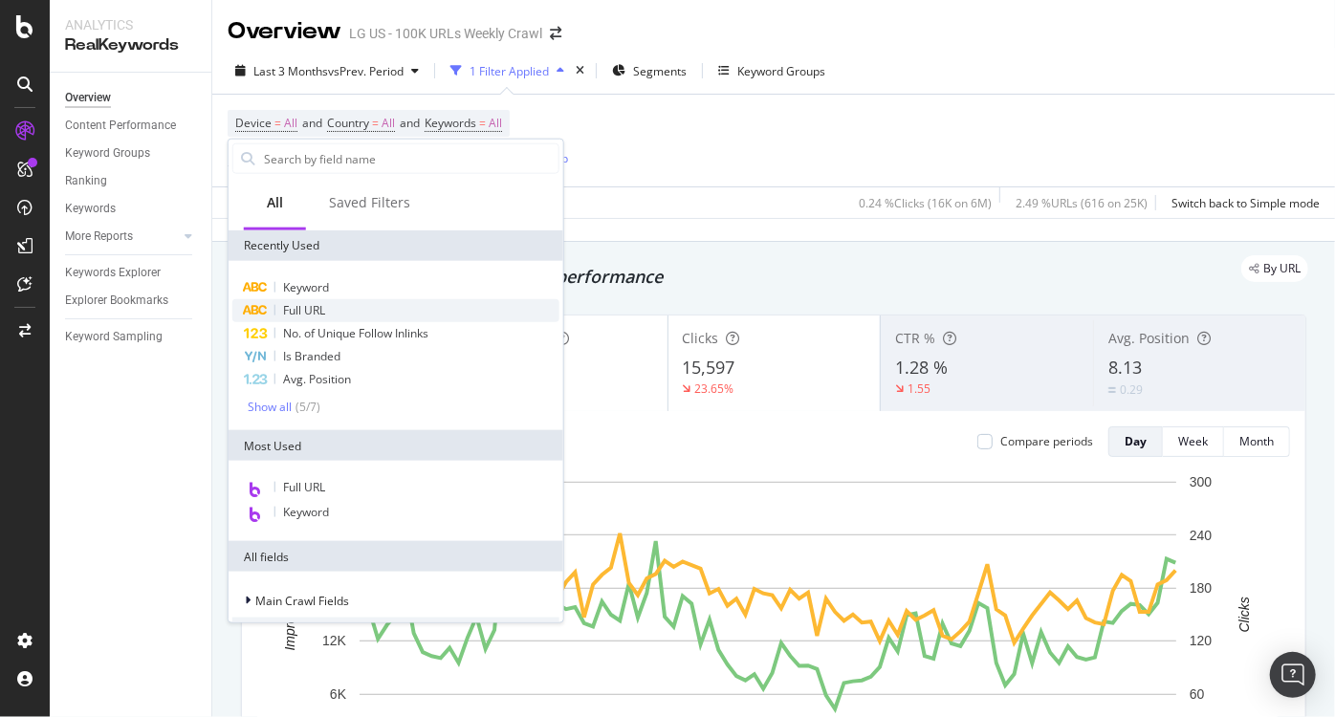
click at [291, 312] on span "Full URL" at bounding box center [304, 310] width 42 height 16
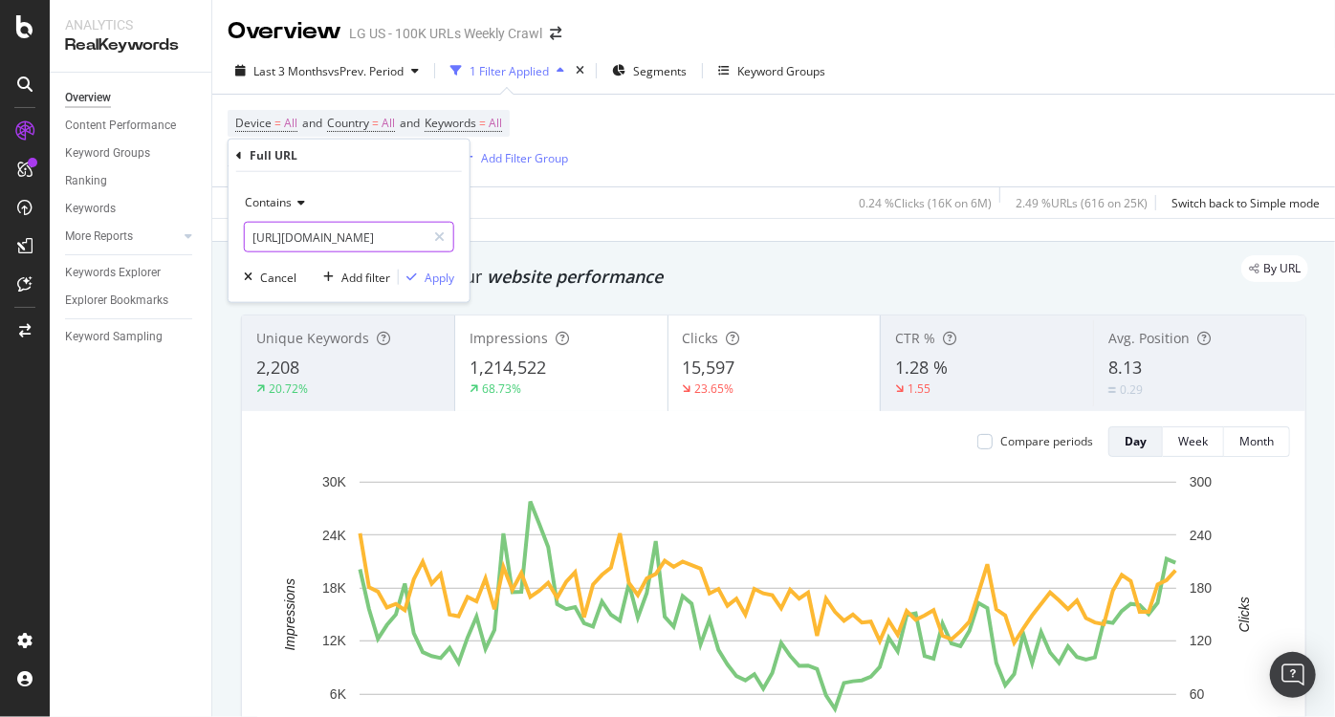
click at [369, 248] on input "[URL][DOMAIN_NAME]" at bounding box center [335, 237] width 181 height 31
paste input "[URL][DOMAIN_NAME]"
type input "[URL][DOMAIN_NAME]"
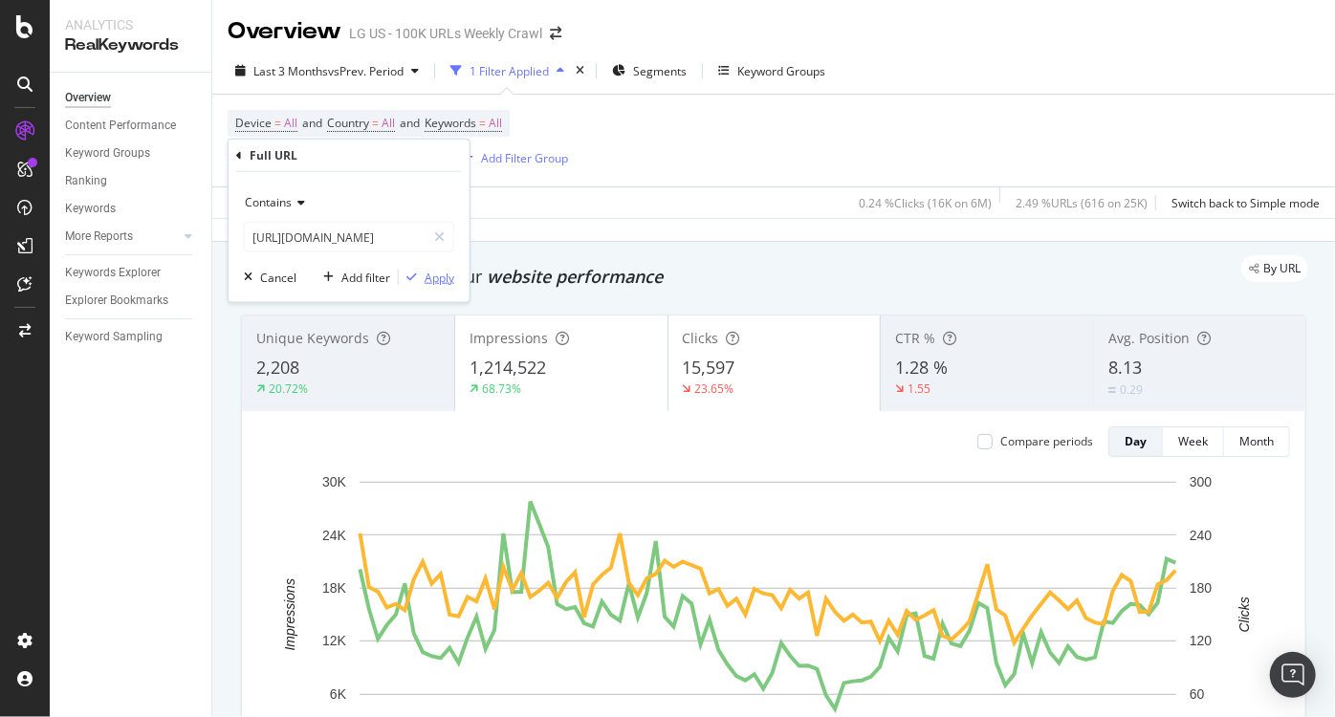
click at [439, 278] on div "Apply" at bounding box center [440, 277] width 30 height 16
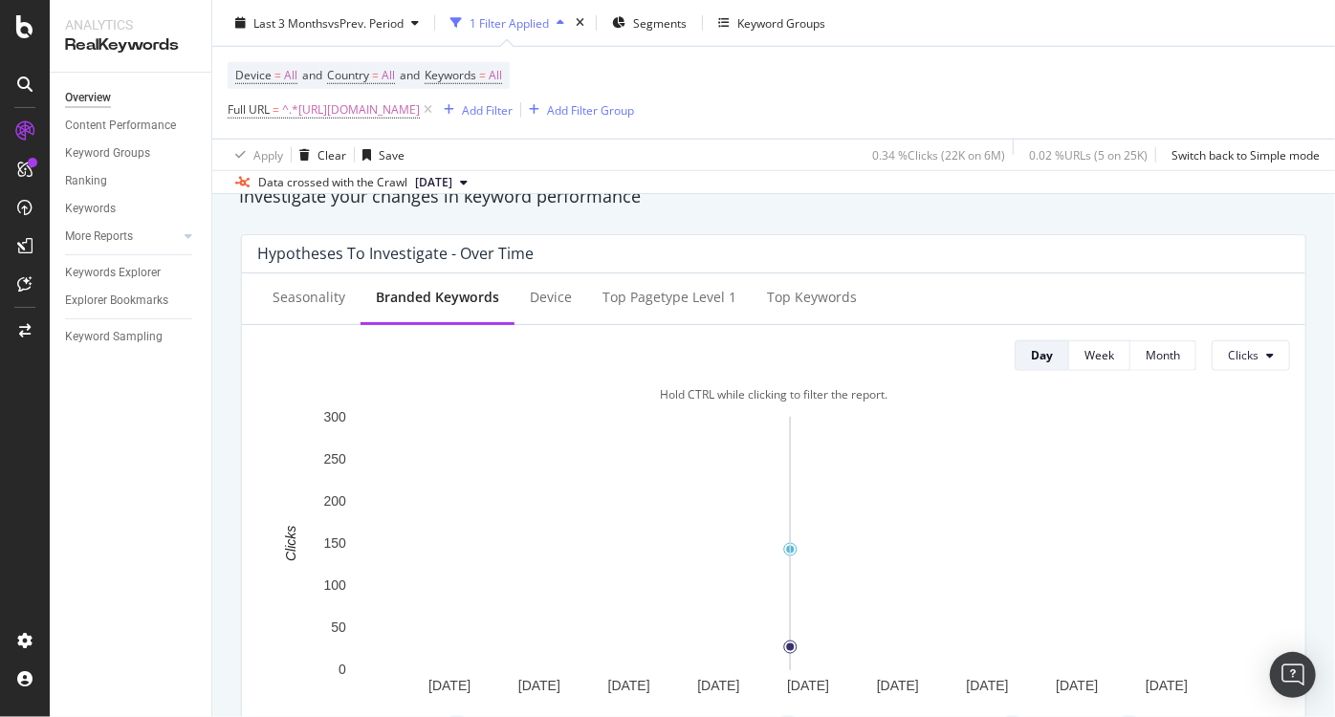
scroll to position [760, 0]
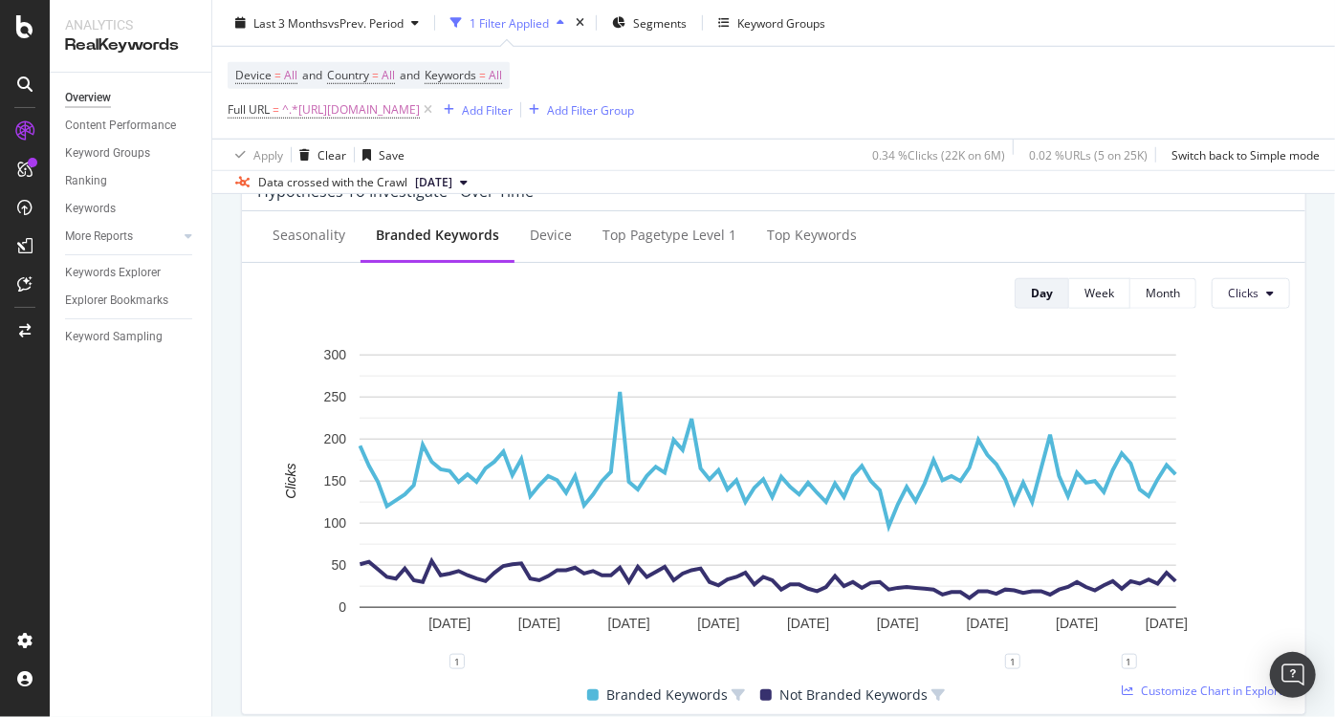
click at [1028, 115] on div "Device = All and Country = All and Keywords = All Full URL = ^.*[URL][DOMAIN_NA…" at bounding box center [774, 93] width 1092 height 92
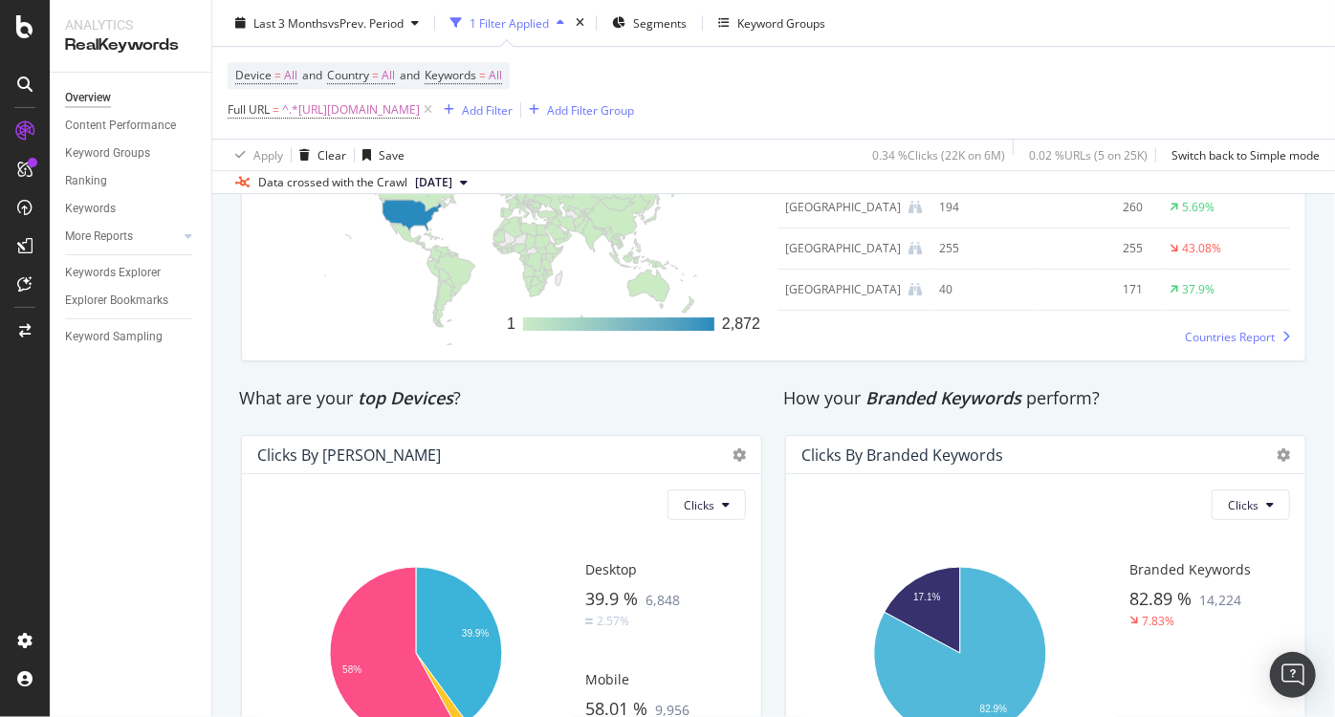
scroll to position [3181, 0]
